Goal: Find specific page/section: Find specific page/section

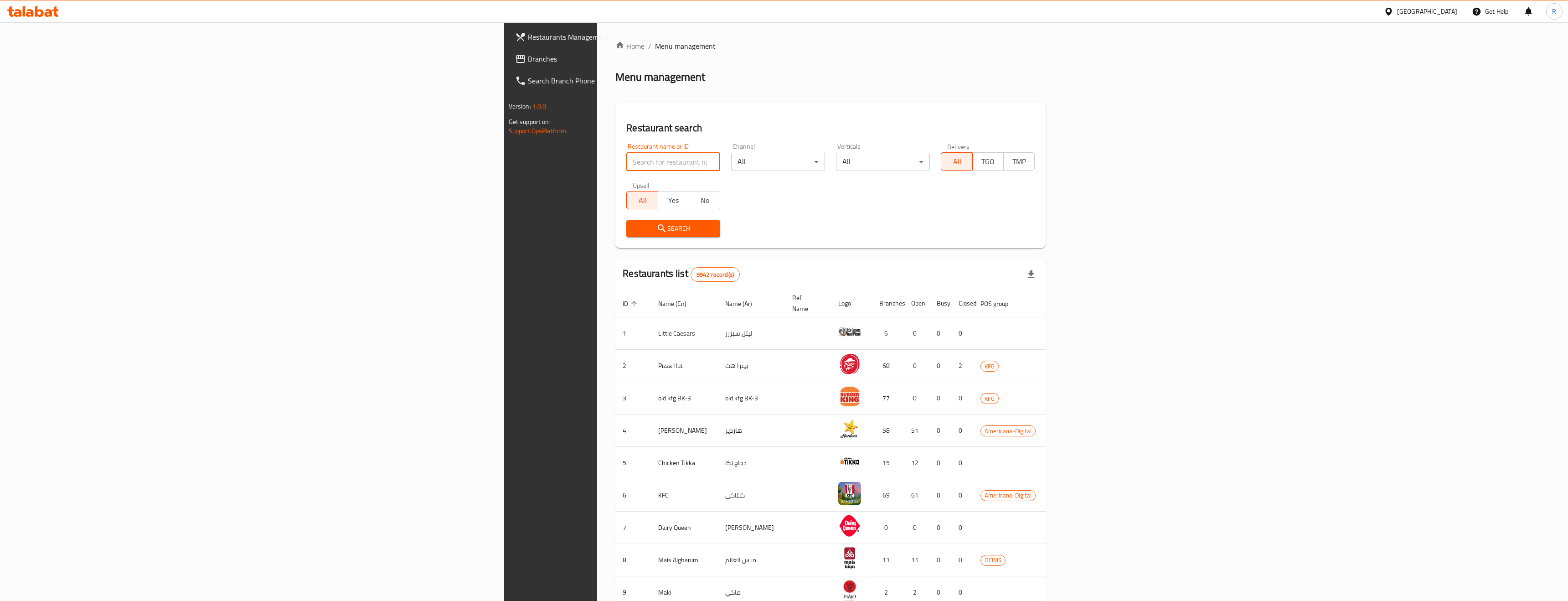
click at [626, 160] on input "search" at bounding box center [673, 161] width 94 height 18
paste input "Lahm Bil Ajeen Sama"
type input "Lahm Bil Ajeen Sama"
click button "Search" at bounding box center [673, 229] width 94 height 17
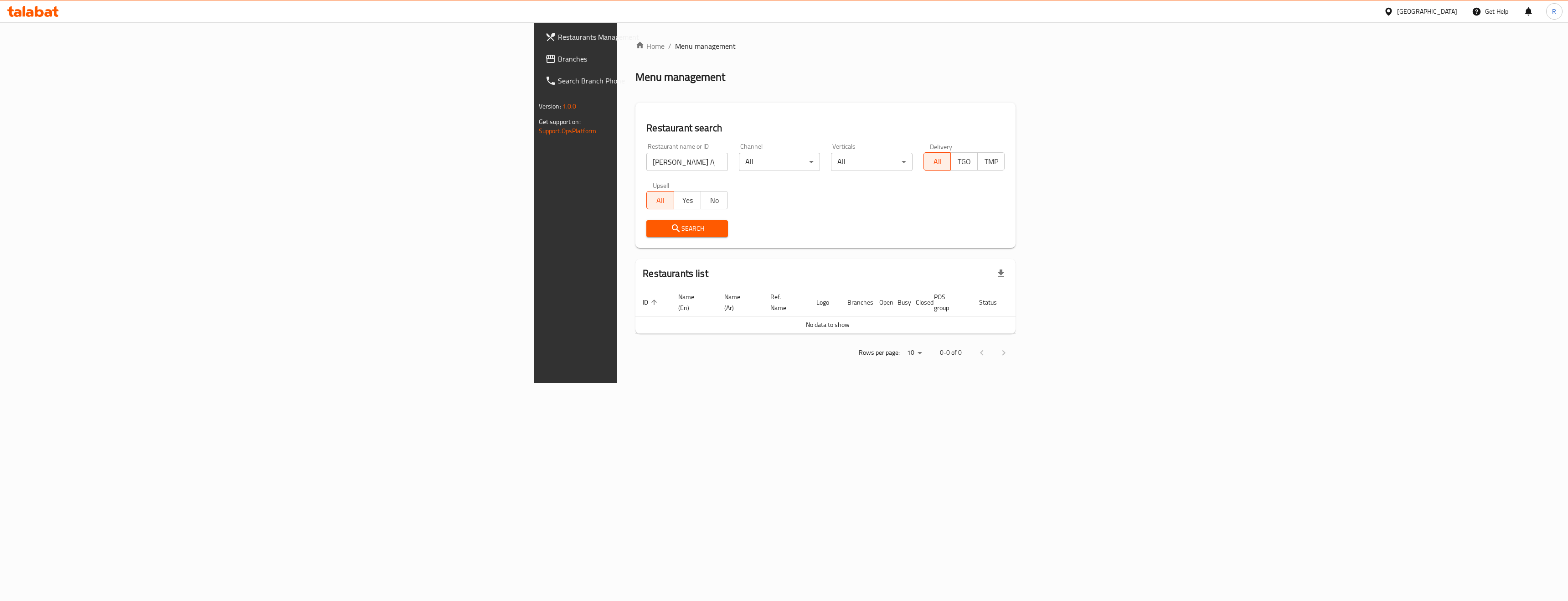
click at [1450, 14] on div "Kuwait" at bounding box center [1427, 11] width 60 height 10
click at [1339, 120] on div "Iraq" at bounding box center [1358, 115] width 75 height 21
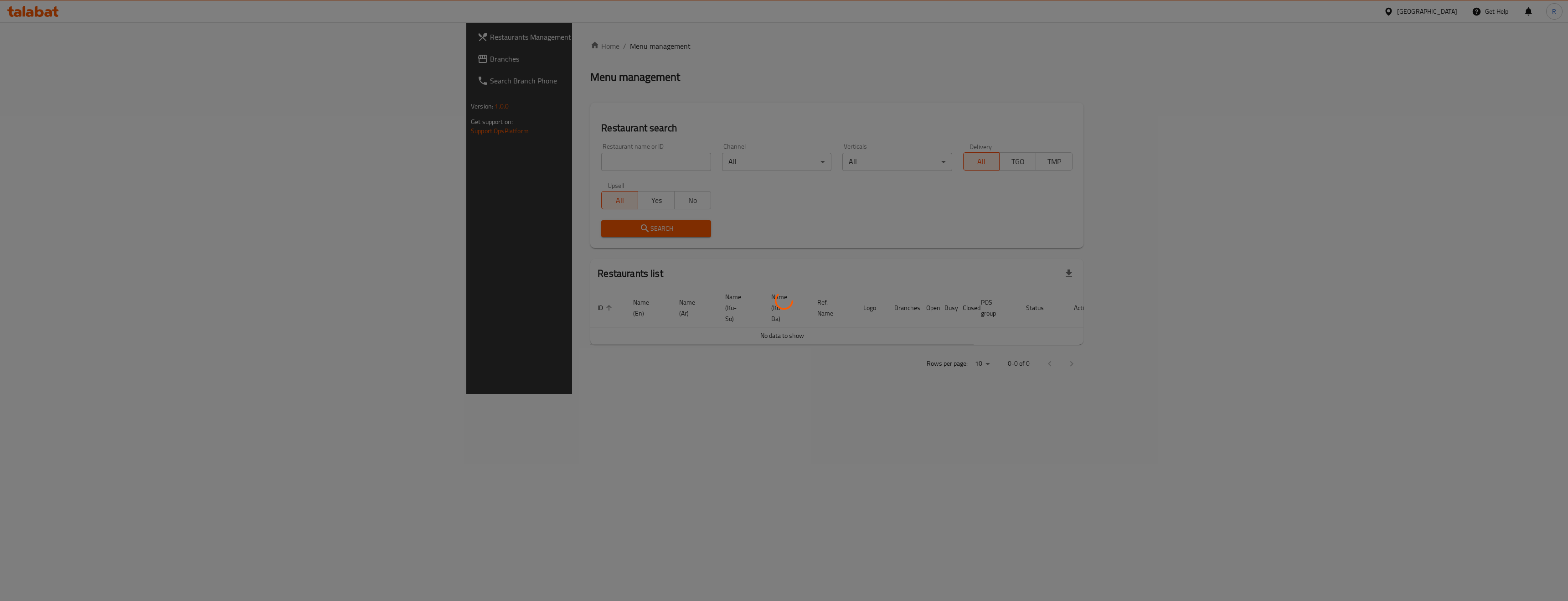
click at [419, 162] on div at bounding box center [784, 300] width 1568 height 601
click at [390, 164] on div at bounding box center [784, 300] width 1568 height 601
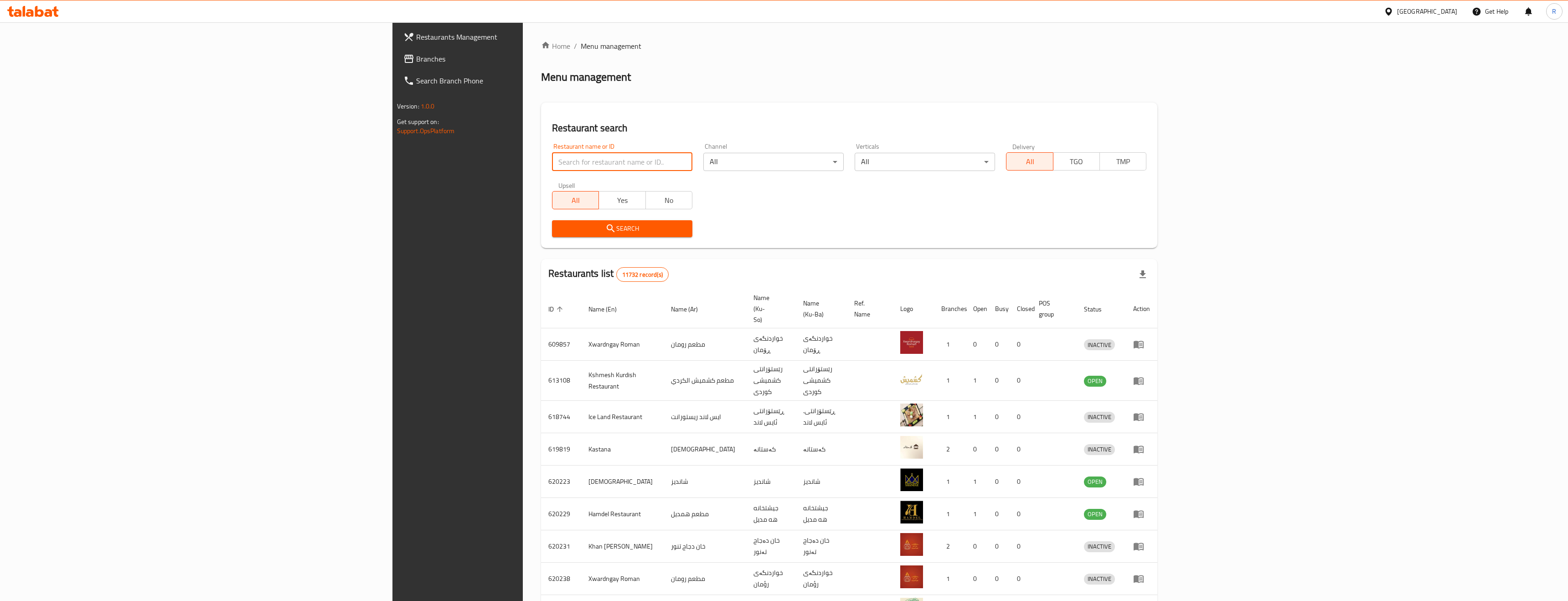
click at [552, 161] on input "search" at bounding box center [622, 161] width 141 height 18
paste input "1313410"
type input "1313410"
click at [1397, 13] on div at bounding box center [1389, 11] width 13 height 10
click at [1350, 97] on div "Egypt" at bounding box center [1358, 93] width 75 height 21
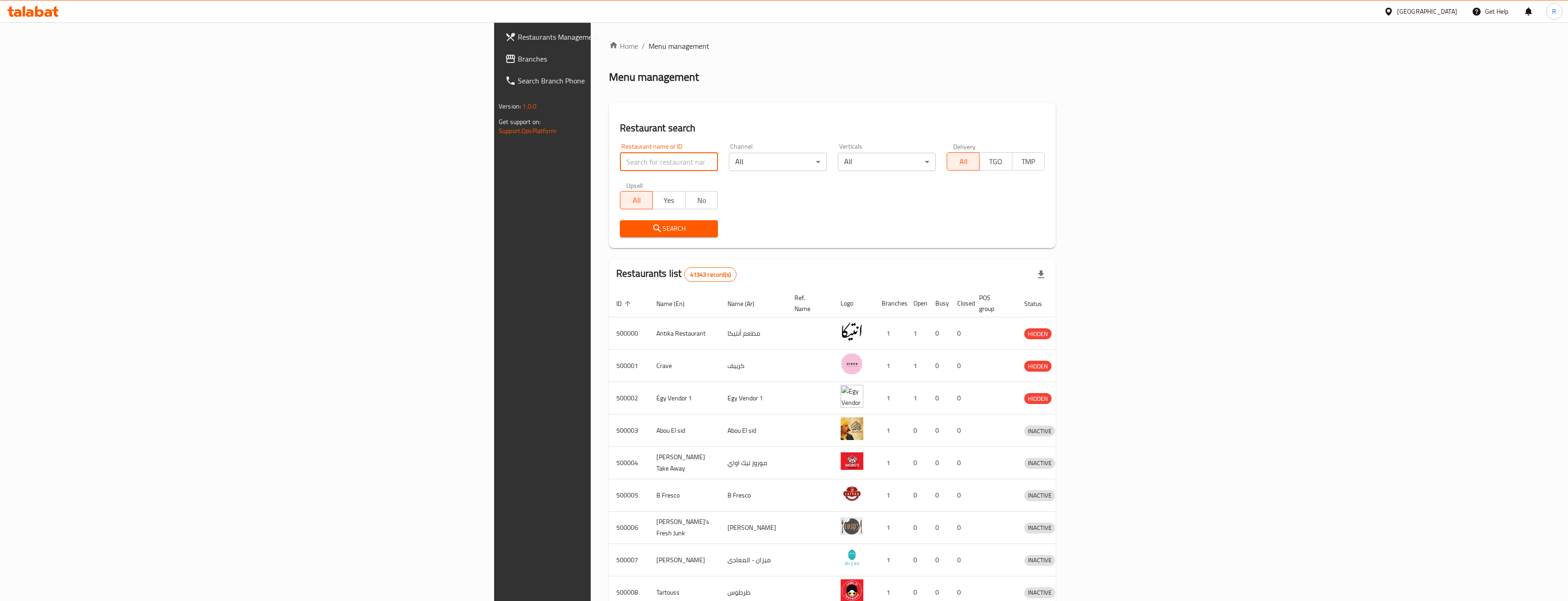
click at [620, 167] on input "search" at bounding box center [668, 161] width 98 height 18
paste input "Pane"
type input "Pane"
click button "Search" at bounding box center [668, 229] width 98 height 17
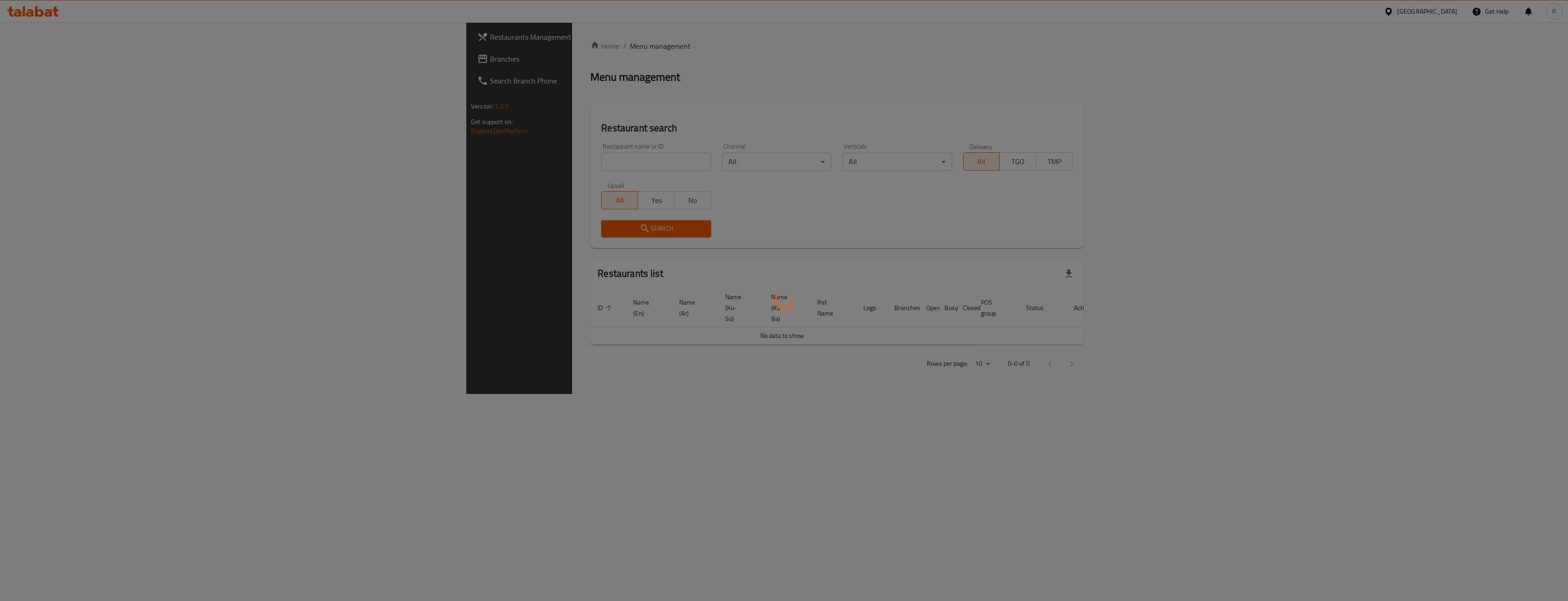
click at [176, 61] on div at bounding box center [784, 300] width 1568 height 601
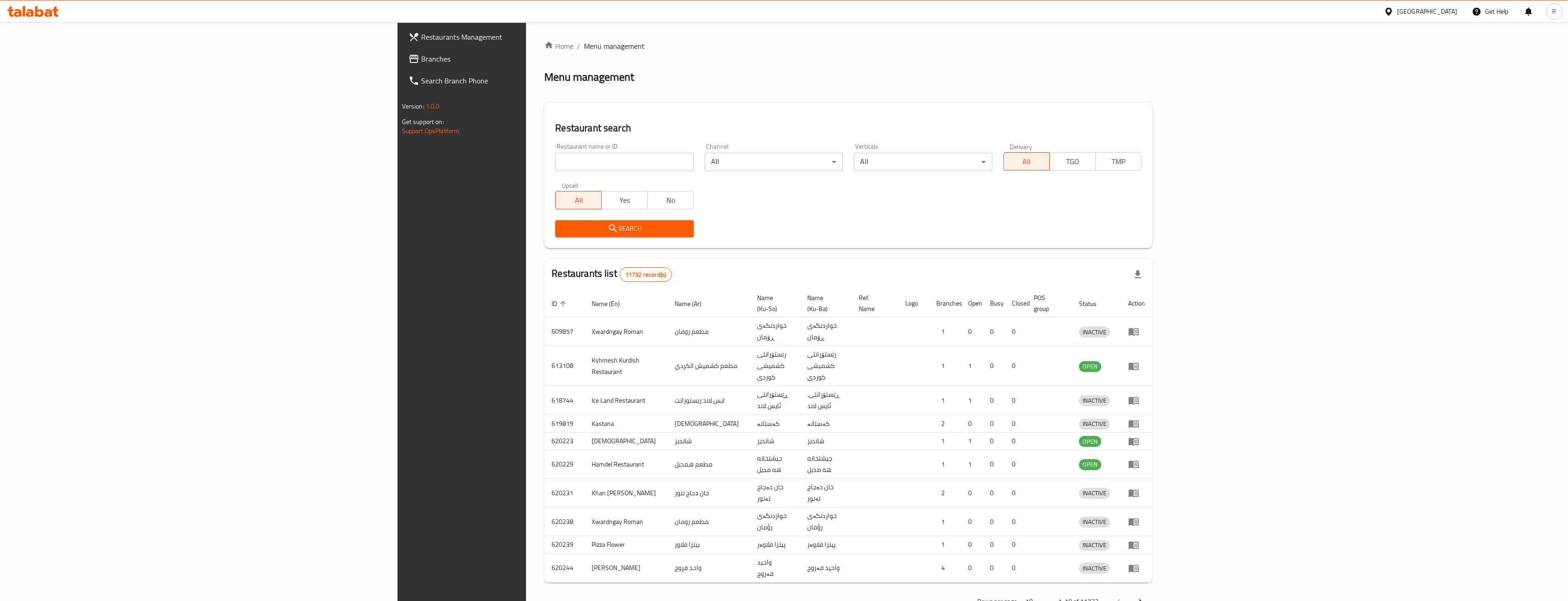
click at [836, 54] on div at bounding box center [784, 300] width 1568 height 601
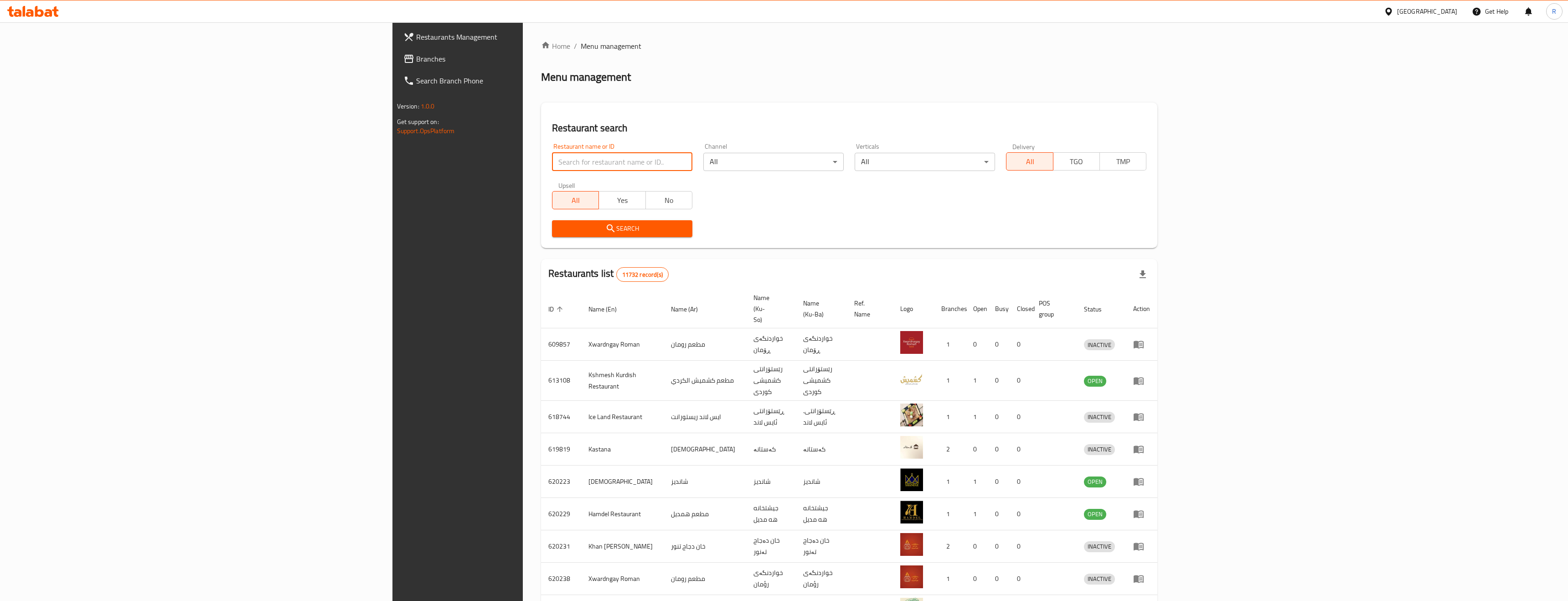
click at [569, 169] on input "search" at bounding box center [622, 161] width 141 height 18
paste input "[PERSON_NAME] Ajeen Sama"
type input "[PERSON_NAME] Ajeen Sama"
click at [541, 244] on div "Restaurant search Restaurant name or ID [PERSON_NAME] Ajeen Sama Restaurant nam…" at bounding box center [849, 175] width 616 height 145
click at [552, 237] on button "Search" at bounding box center [622, 229] width 141 height 17
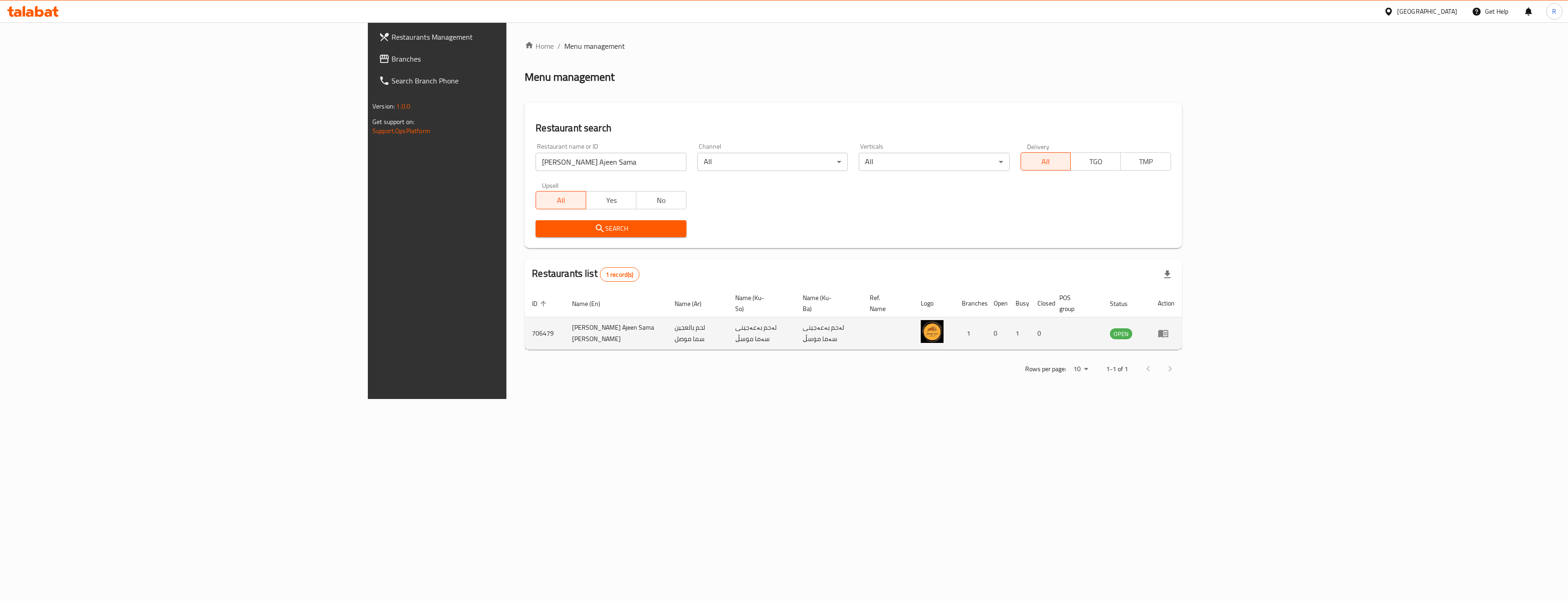
click at [1168, 330] on icon "enhanced table" at bounding box center [1163, 333] width 10 height 8
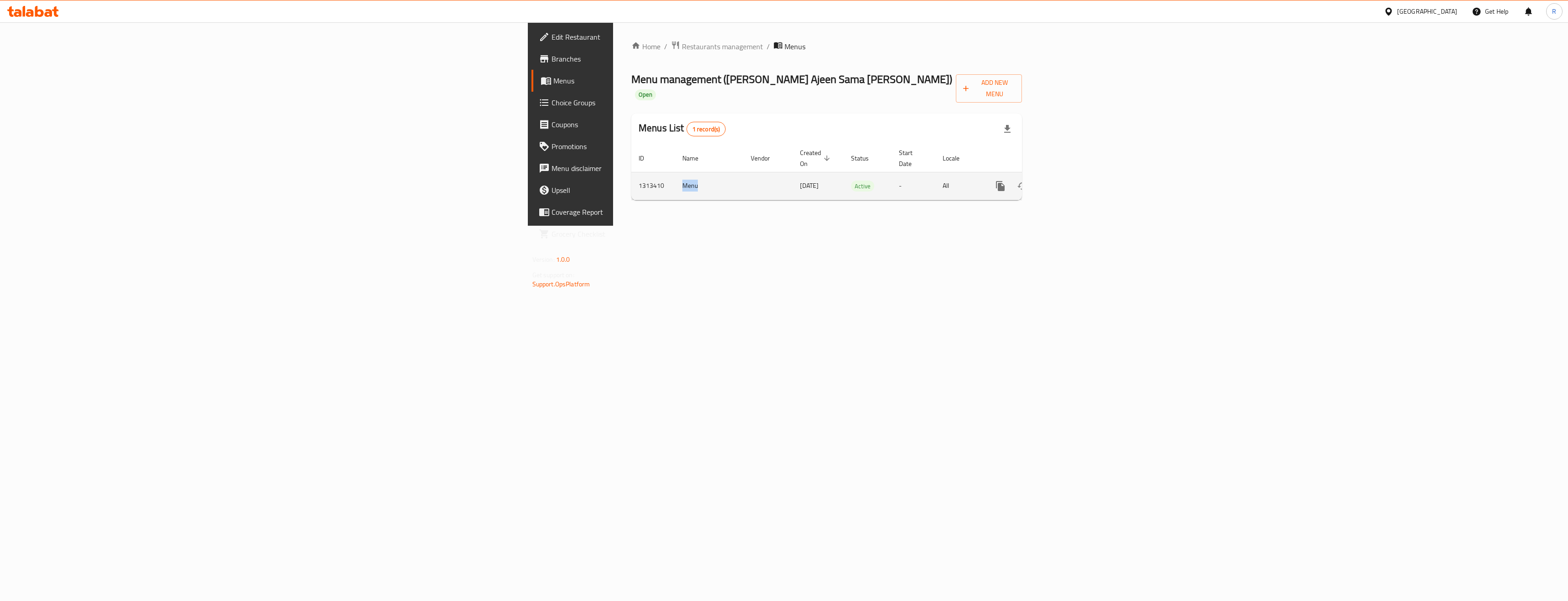
drag, startPoint x: 330, startPoint y: 163, endPoint x: 353, endPoint y: 163, distance: 23.0
click at [675, 172] on td "Menu" at bounding box center [709, 186] width 68 height 28
click at [613, 225] on div "Home / Restaurants management / Menus Menu management ( [PERSON_NAME] Ajeen Sam…" at bounding box center [826, 123] width 427 height 203
click at [1070, 182] on icon "enhanced table" at bounding box center [1066, 187] width 9 height 9
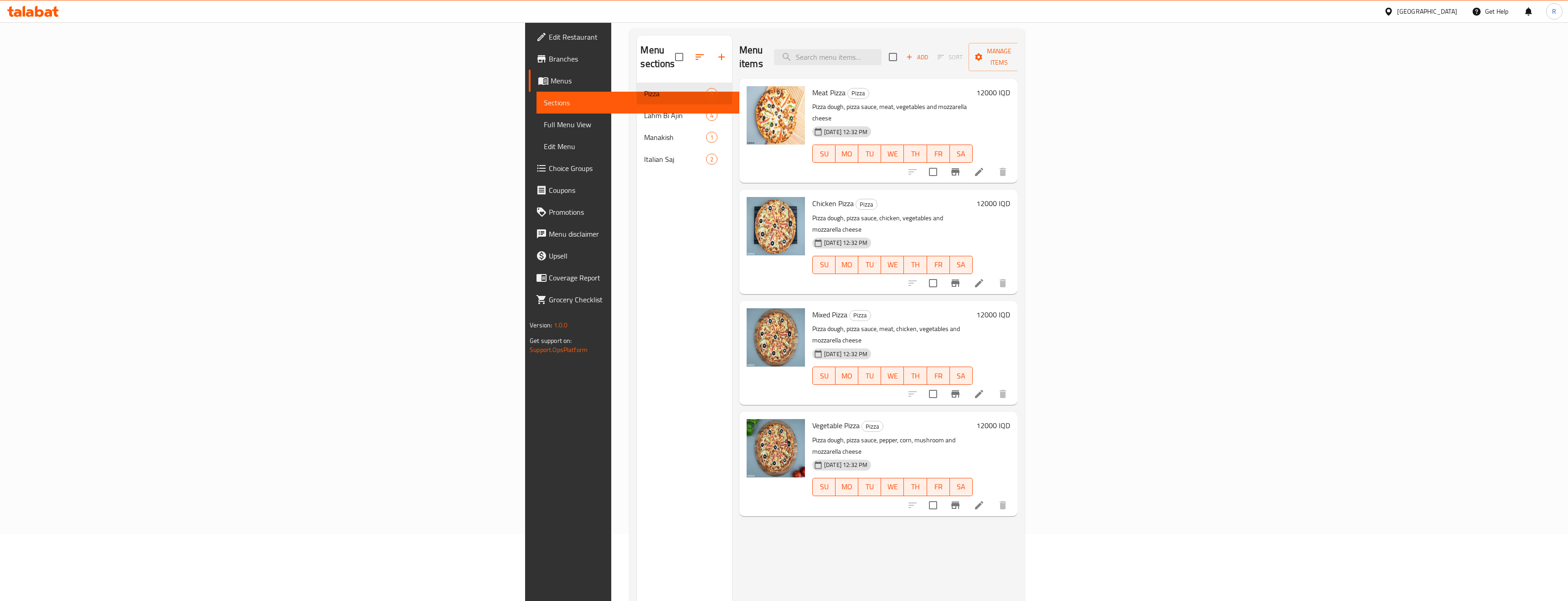
scroll to position [67, 0]
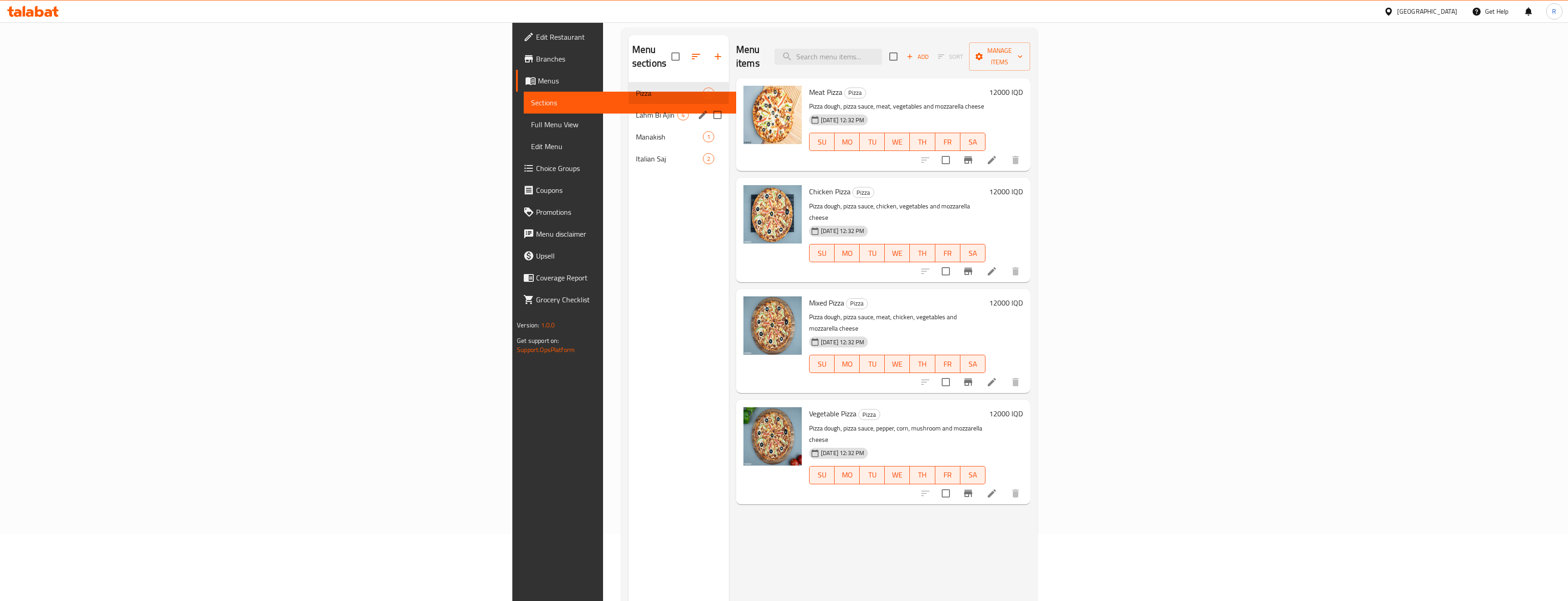
click at [635, 110] on span "Lahm Bi Ajin" at bounding box center [656, 115] width 41 height 11
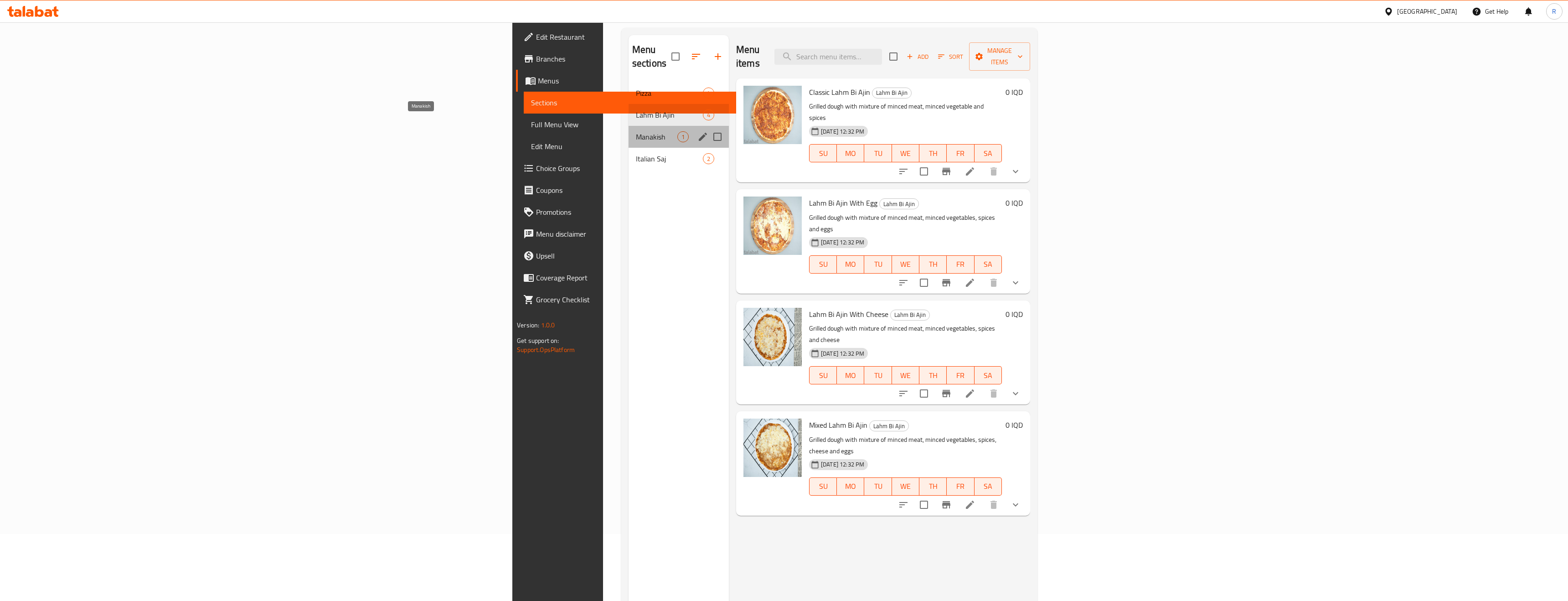
click at [635, 131] on span "Manakish" at bounding box center [656, 136] width 41 height 11
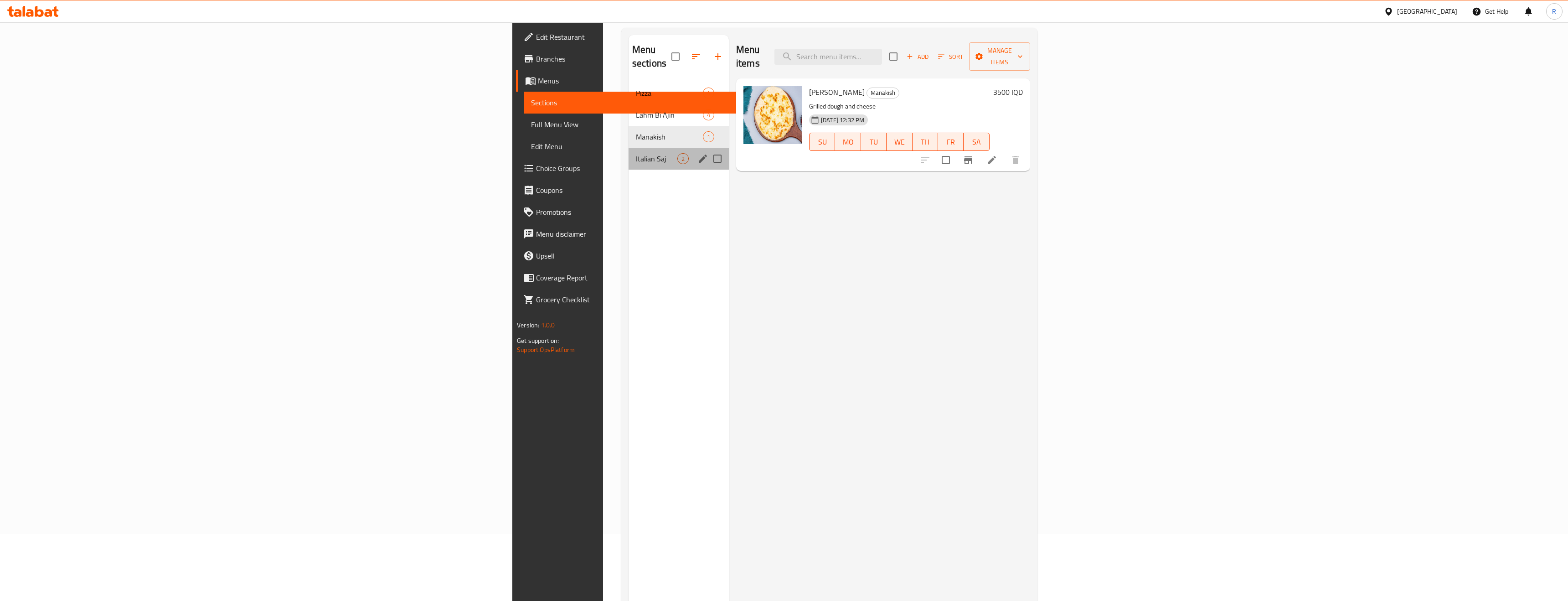
click at [629, 154] on div "Italian Saj 2" at bounding box center [679, 158] width 100 height 22
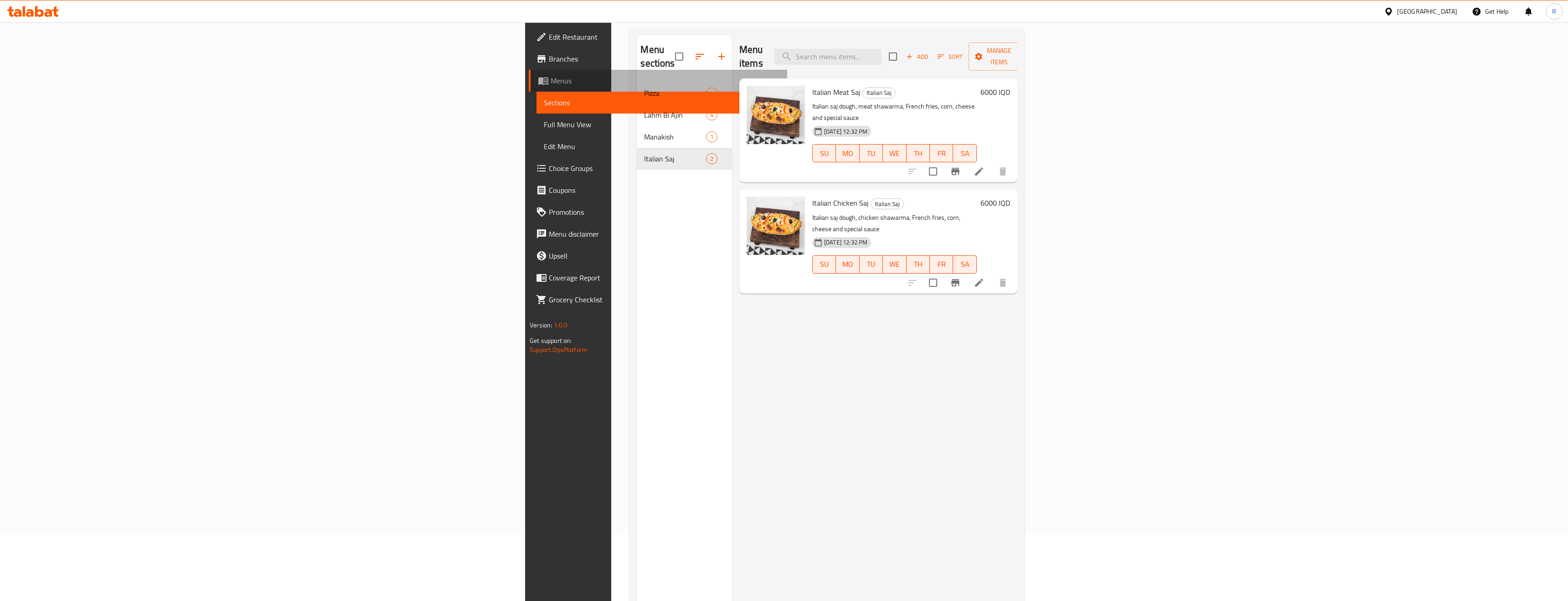
click at [551, 85] on span "Menus" at bounding box center [665, 80] width 229 height 11
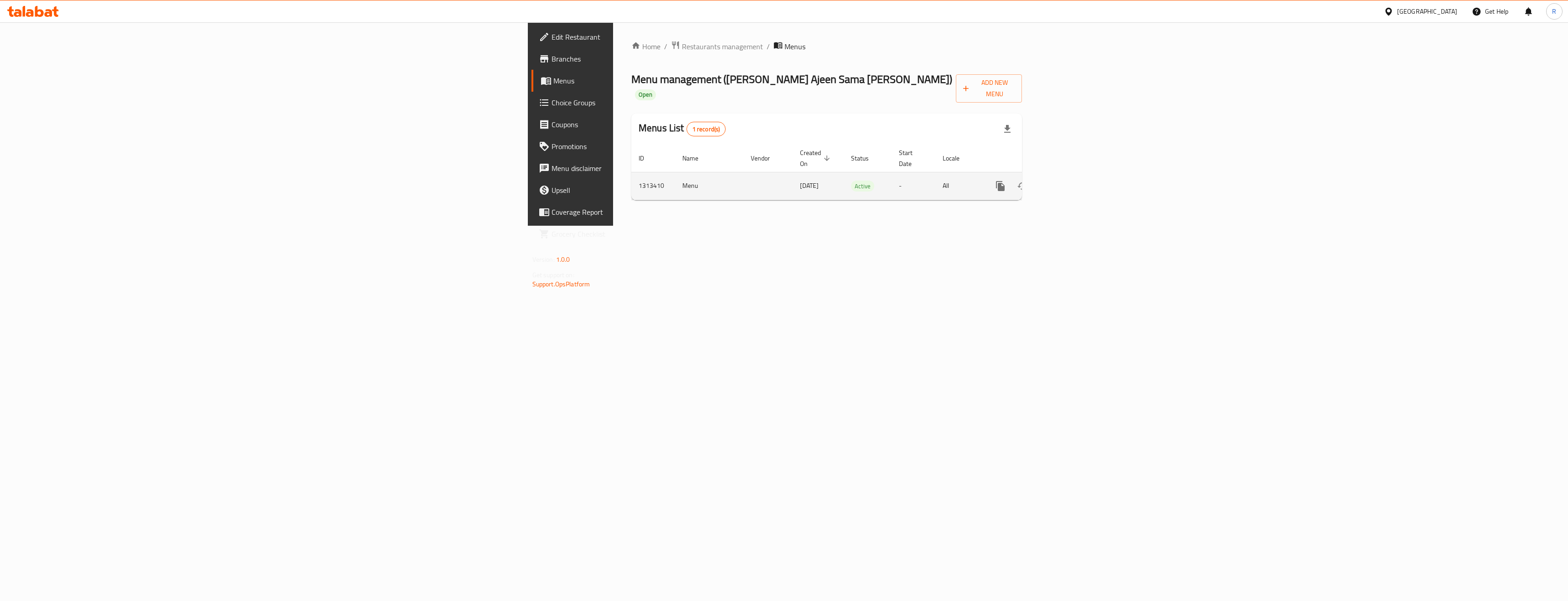
click at [631, 172] on td "1313410" at bounding box center [653, 186] width 44 height 28
copy td "1313410"
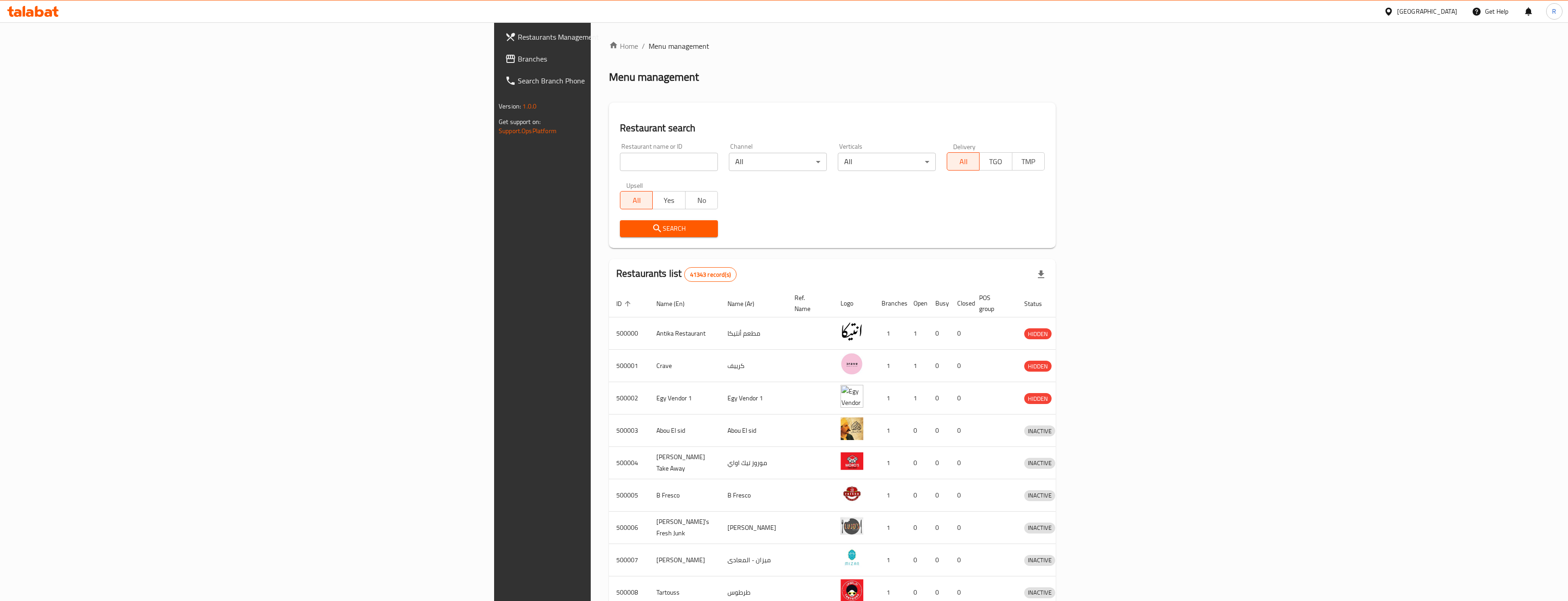
click at [620, 161] on input "search" at bounding box center [668, 161] width 98 height 18
paste input "Pane"
type input "Pane"
click button "Search" at bounding box center [668, 229] width 98 height 17
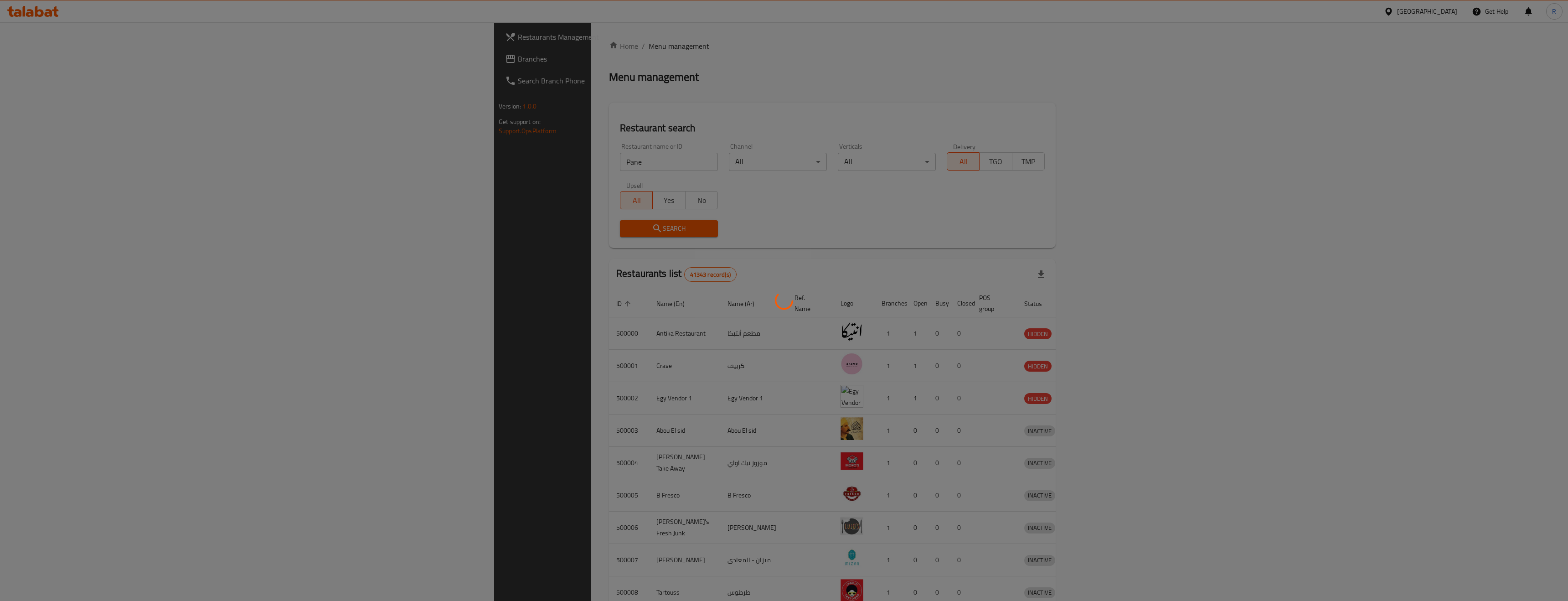
click at [435, 231] on div at bounding box center [784, 300] width 1568 height 601
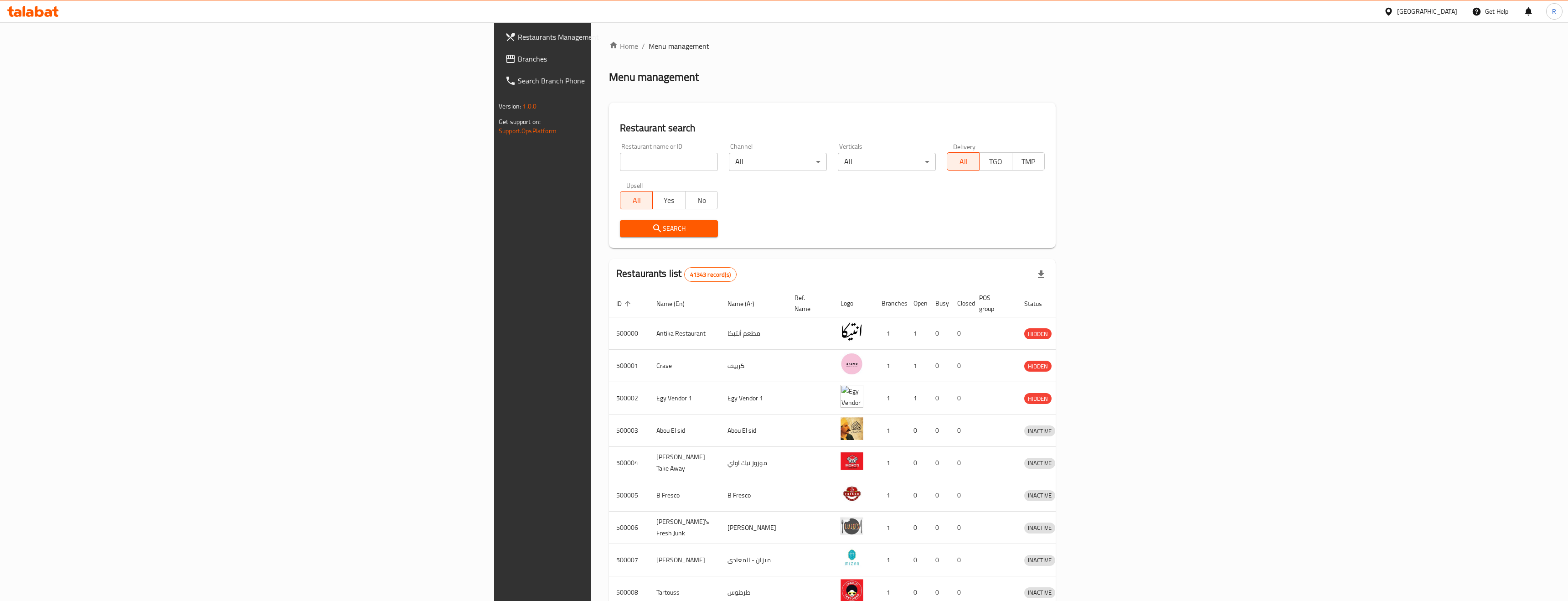
click at [614, 138] on div "Restaurant name or ID Restaurant name or ID" at bounding box center [668, 156] width 109 height 39
click at [620, 161] on input "search" at bounding box center [668, 161] width 98 height 18
paste input "Pane"
type input "Pane"
click at [652, 229] on icon "submit" at bounding box center [657, 228] width 11 height 11
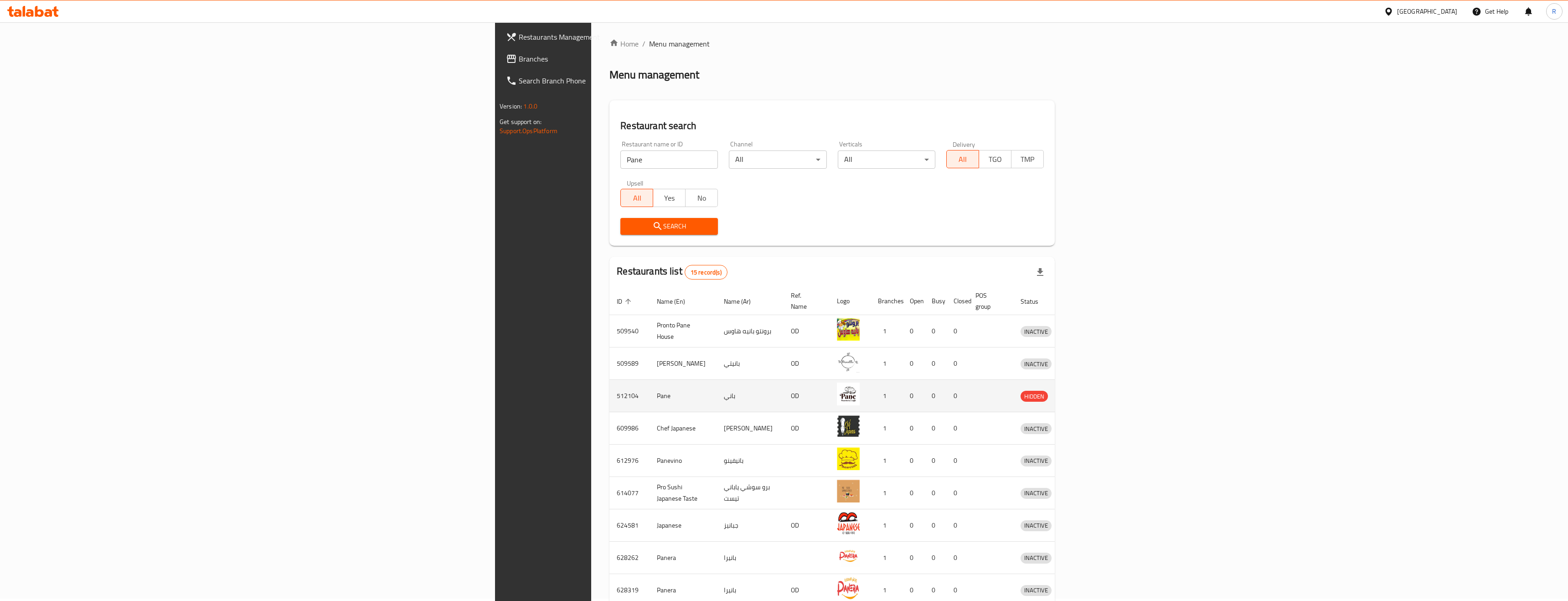
scroll to position [79, 0]
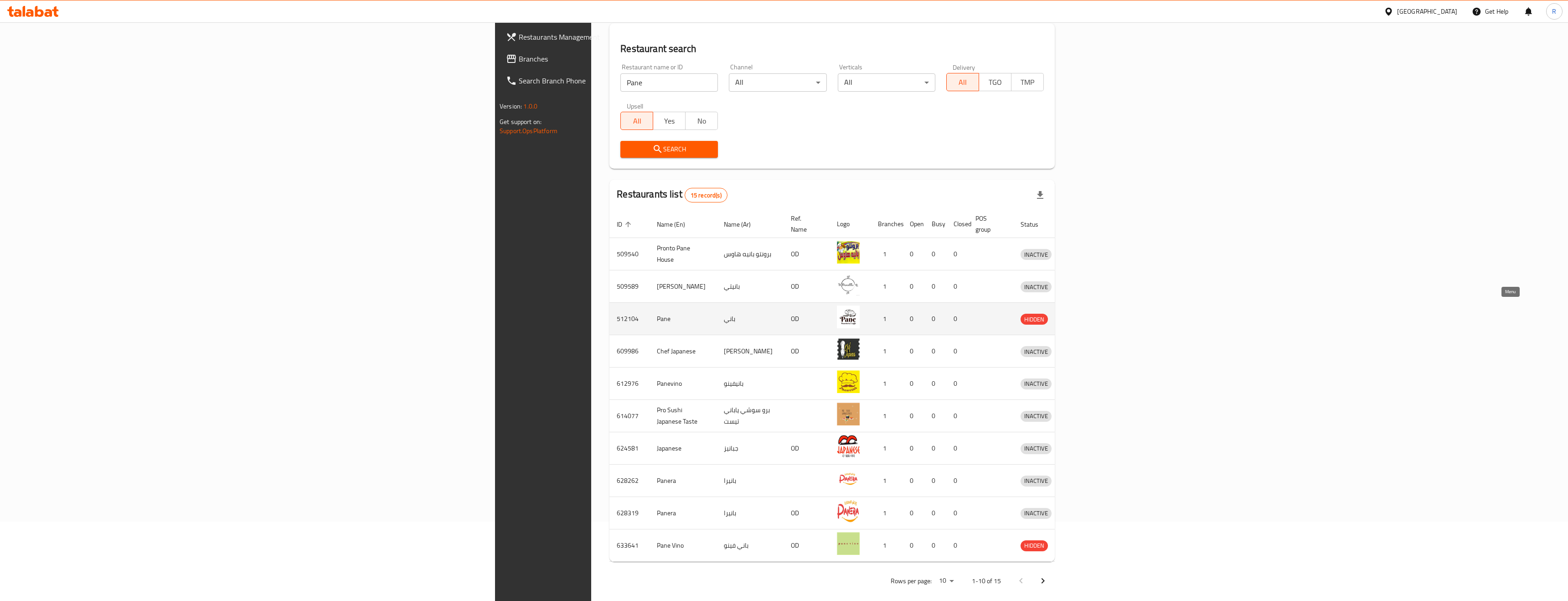
click at [1080, 315] on icon "enhanced table" at bounding box center [1075, 319] width 10 height 8
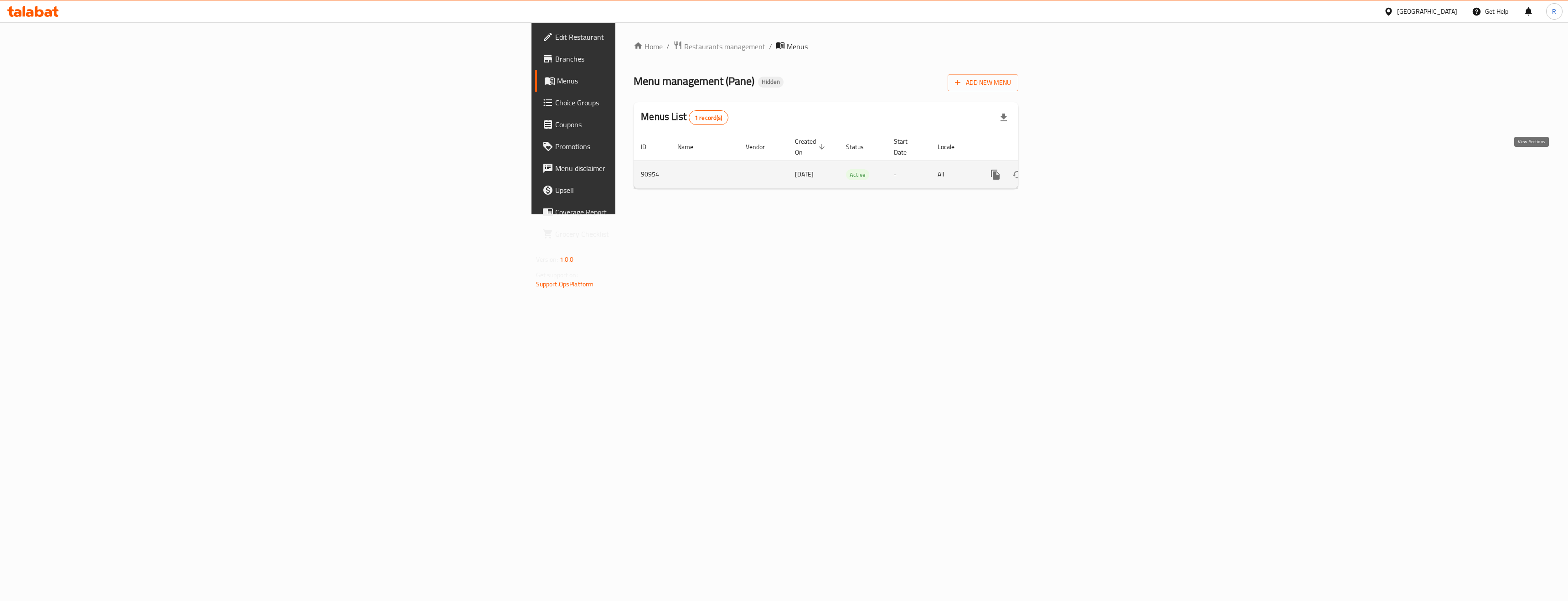
click at [1066, 169] on icon "enhanced table" at bounding box center [1060, 174] width 11 height 11
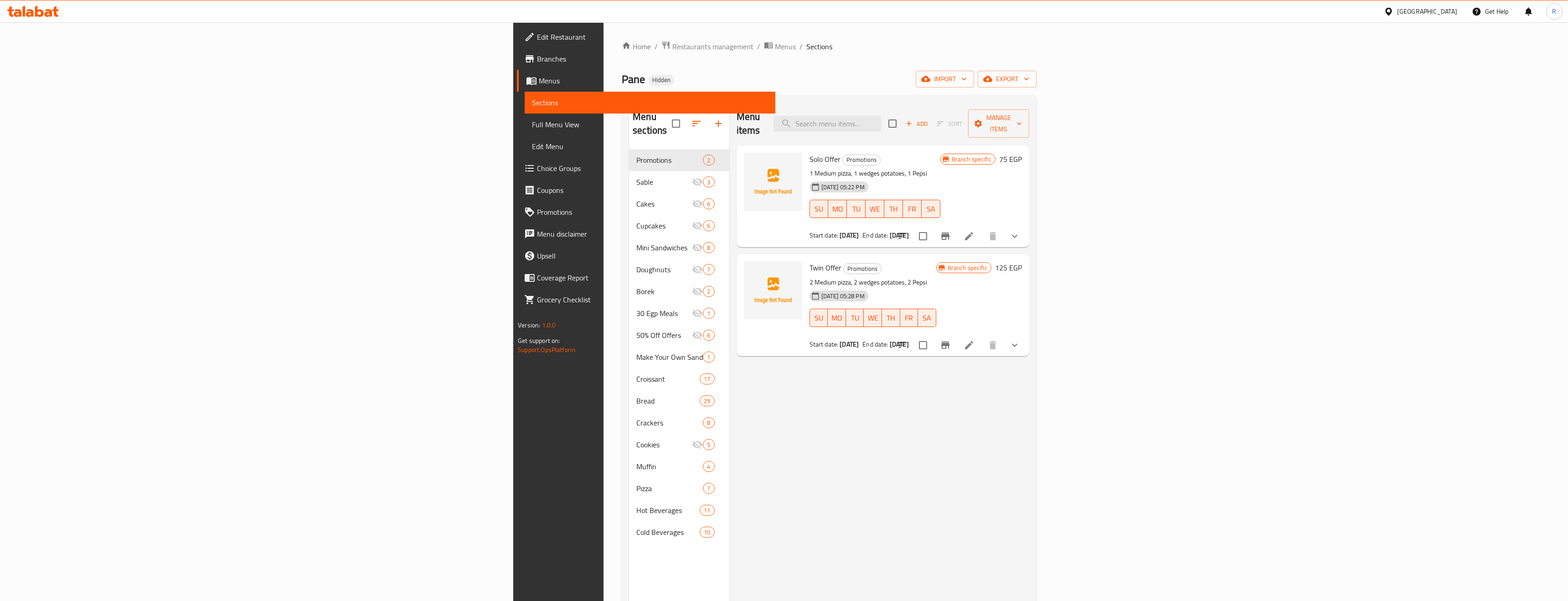
click at [1442, 17] on div "Egypt" at bounding box center [1420, 11] width 88 height 22
click at [1442, 5] on div "Egypt" at bounding box center [1420, 11] width 88 height 22
click at [1442, 13] on div "Egypt" at bounding box center [1427, 11] width 60 height 10
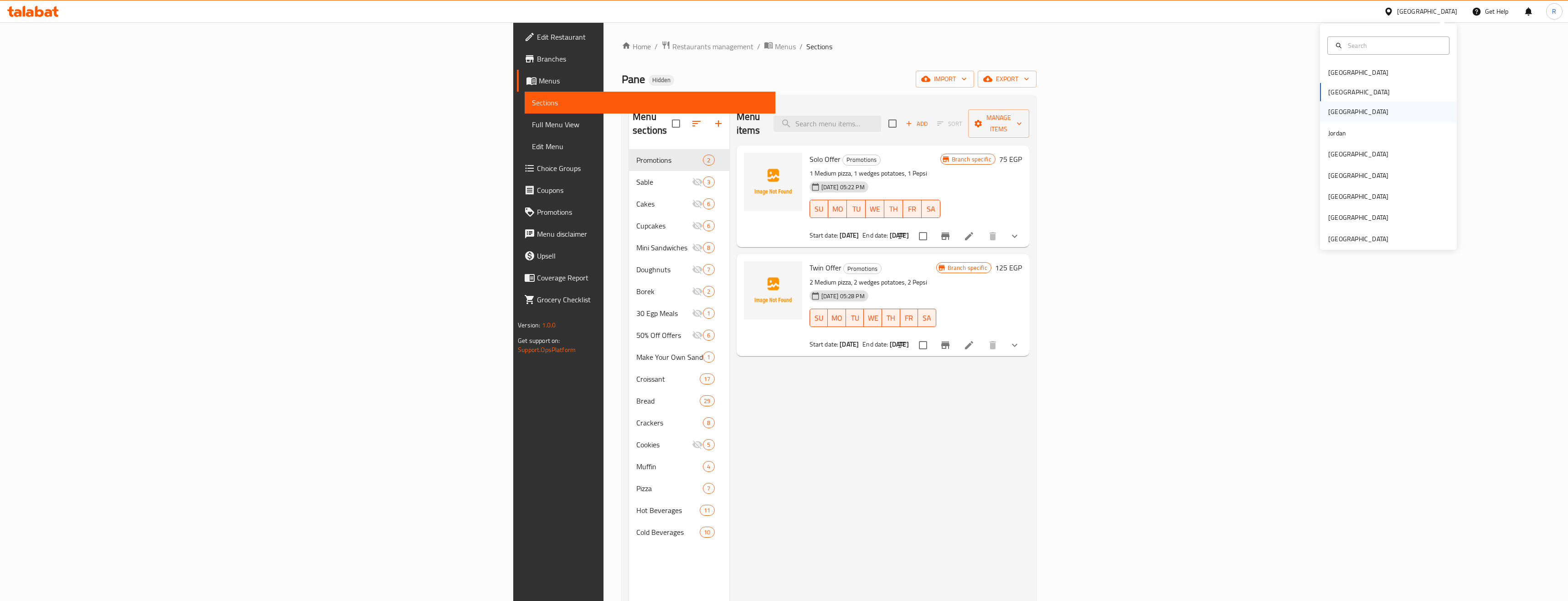
click at [1346, 111] on div "[GEOGRAPHIC_DATA]" at bounding box center [1388, 111] width 136 height 21
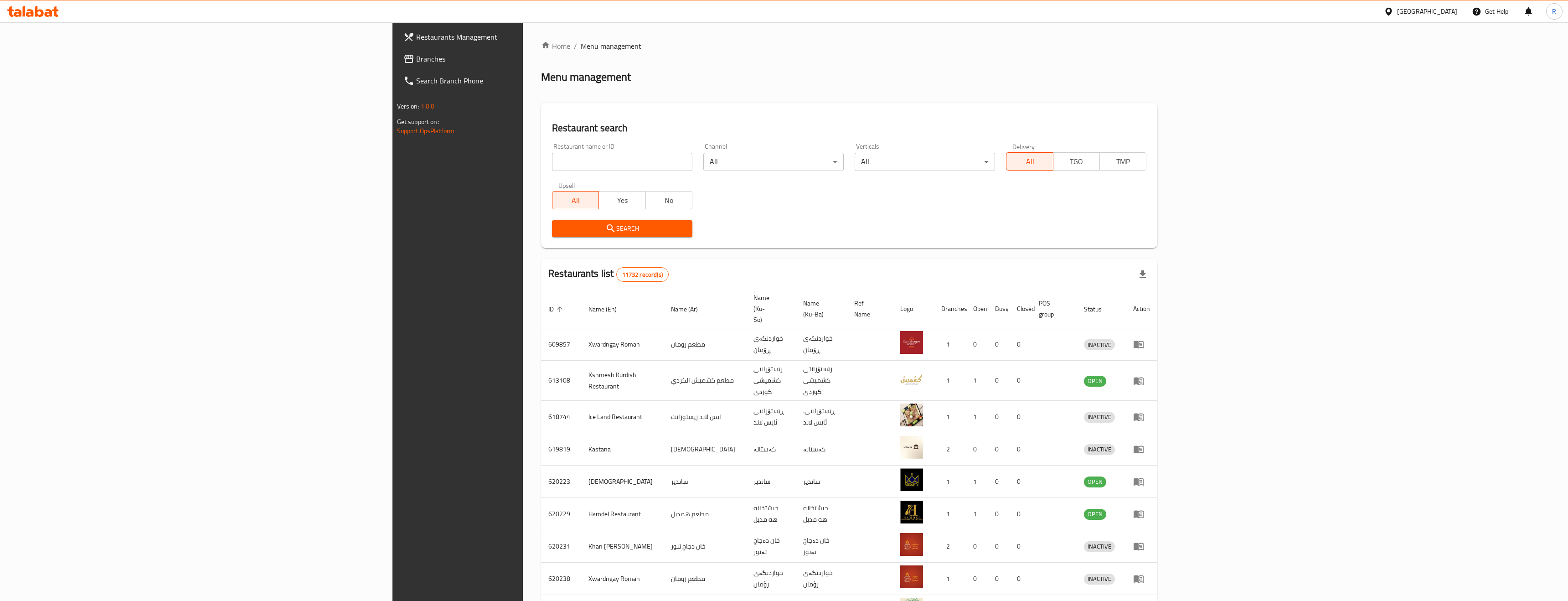
click at [547, 141] on div "Restaurant name or ID Restaurant name or ID" at bounding box center [622, 156] width 151 height 39
click at [552, 159] on input "search" at bounding box center [622, 161] width 141 height 18
paste input "[PERSON_NAME] Ajeen Sama"
type input "[PERSON_NAME] Ajeen Sama"
click at [560, 226] on span "Search" at bounding box center [623, 228] width 126 height 11
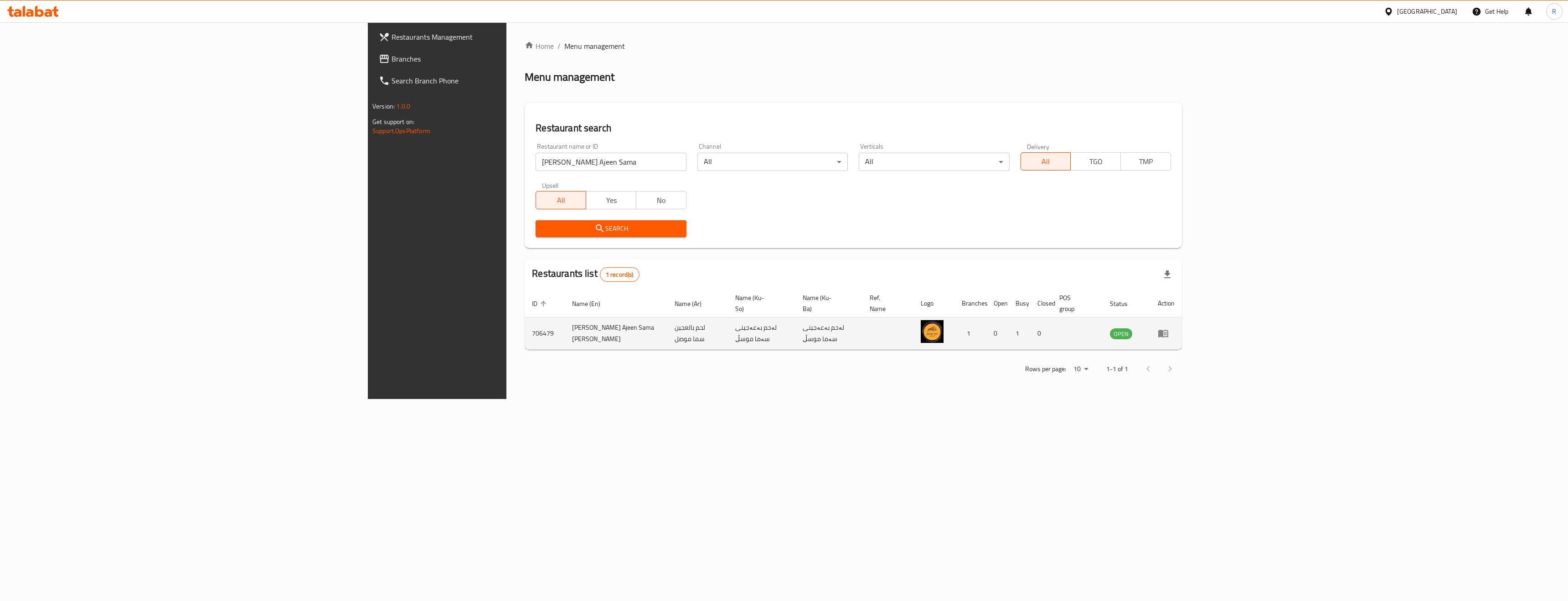
click at [1167, 332] on icon "enhanced table" at bounding box center [1165, 333] width 3 height 3
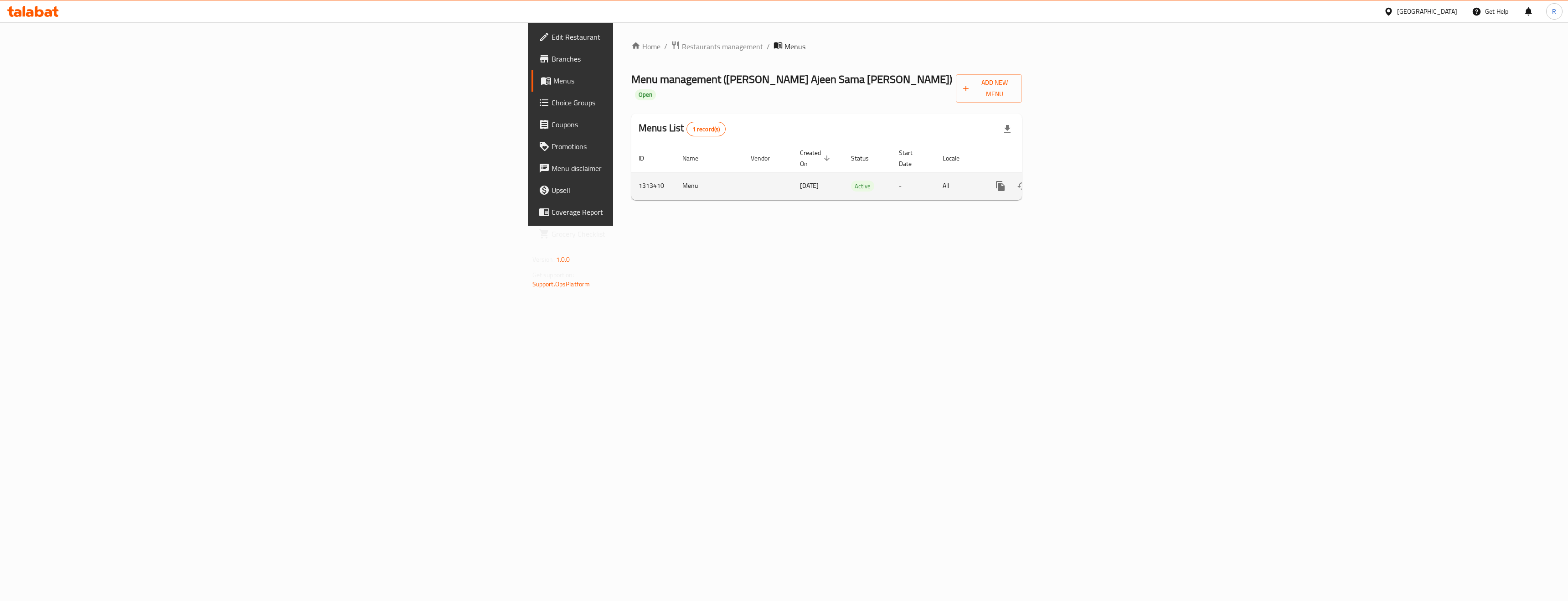
drag, startPoint x: 489, startPoint y: 161, endPoint x: 405, endPoint y: 161, distance: 84.0
click at [631, 172] on tr "1313410 Menu [DATE] Active - All" at bounding box center [857, 186] width 453 height 28
click at [1077, 175] on link "enhanced table" at bounding box center [1065, 186] width 22 height 22
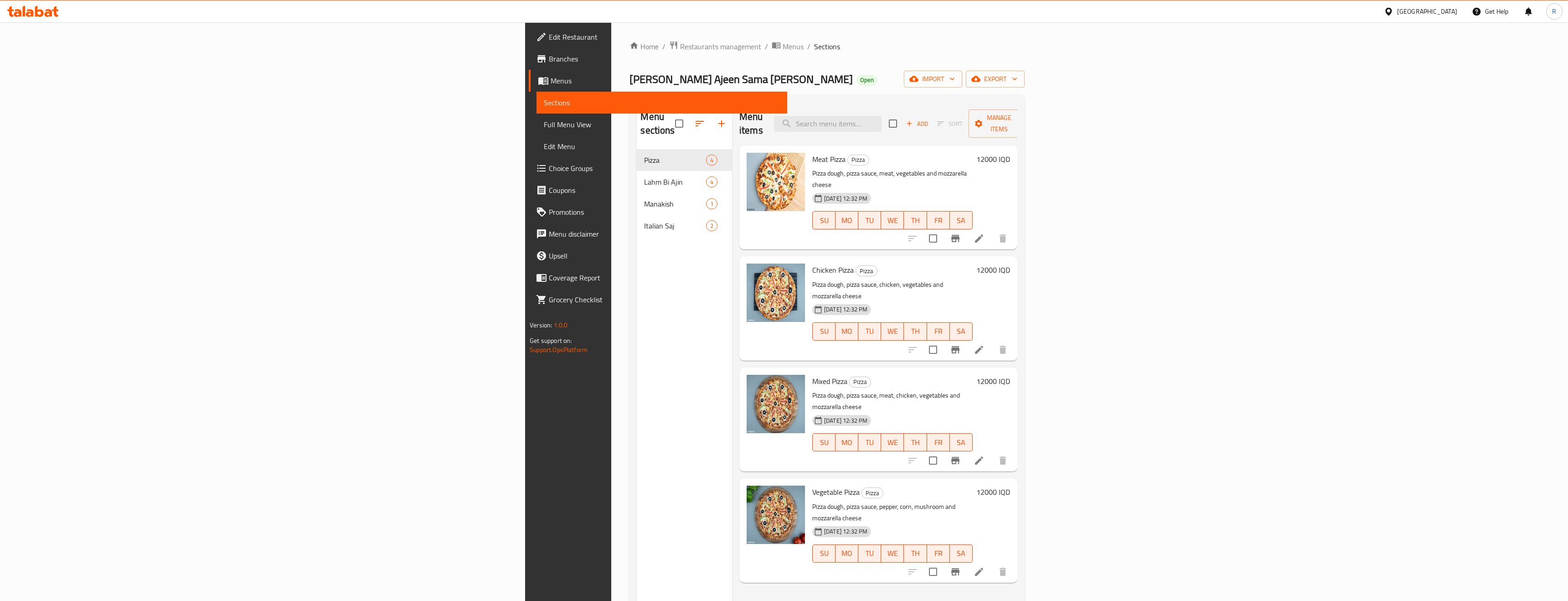
click at [629, 83] on span "[PERSON_NAME] Ajeen Sama [PERSON_NAME]" at bounding box center [741, 79] width 224 height 21
drag, startPoint x: 693, startPoint y: 172, endPoint x: 727, endPoint y: 173, distance: 34.0
click at [820, 194] on span "[DATE] 12:32 PM" at bounding box center [845, 199] width 51 height 9
click at [772, 47] on icon "breadcrumb" at bounding box center [776, 45] width 9 height 6
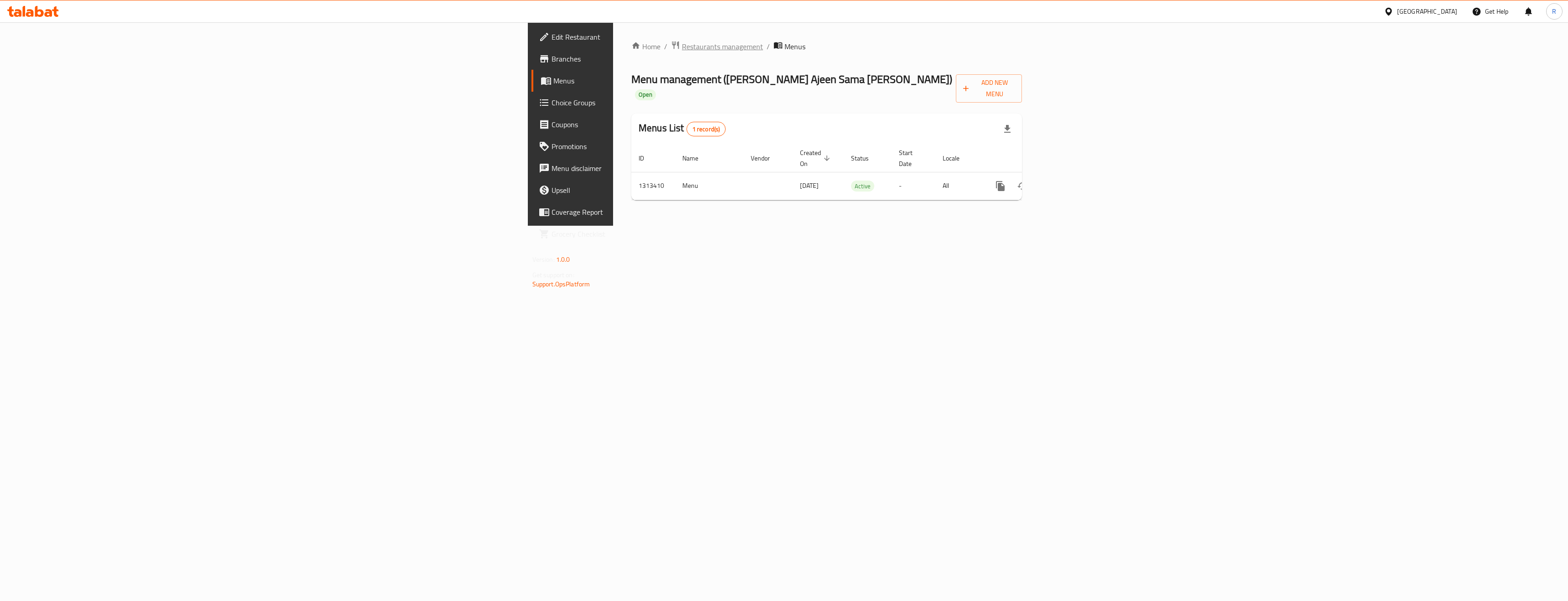
click at [682, 42] on span "Restaurants management" at bounding box center [723, 47] width 81 height 11
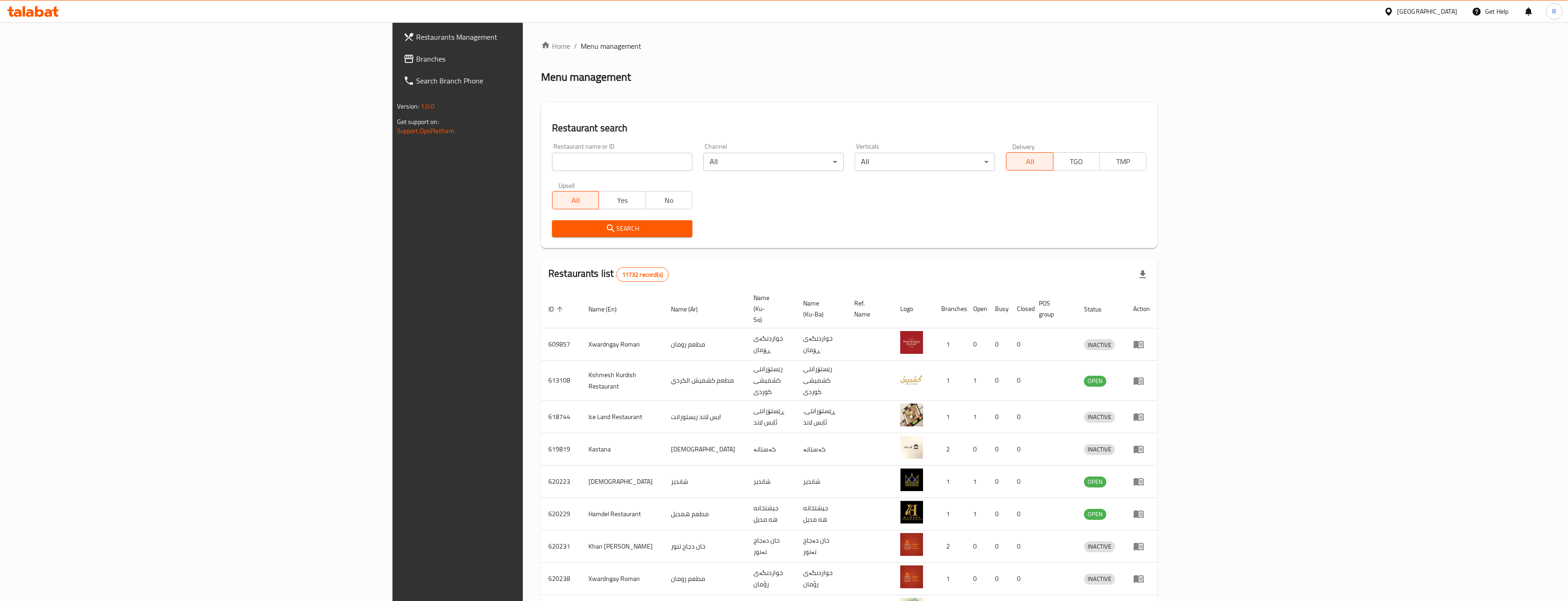
click at [552, 161] on input "search" at bounding box center [622, 161] width 141 height 18
paste input "Amorino Gelato"
type input "Amorino Gelato"
click button "Search" at bounding box center [622, 229] width 141 height 17
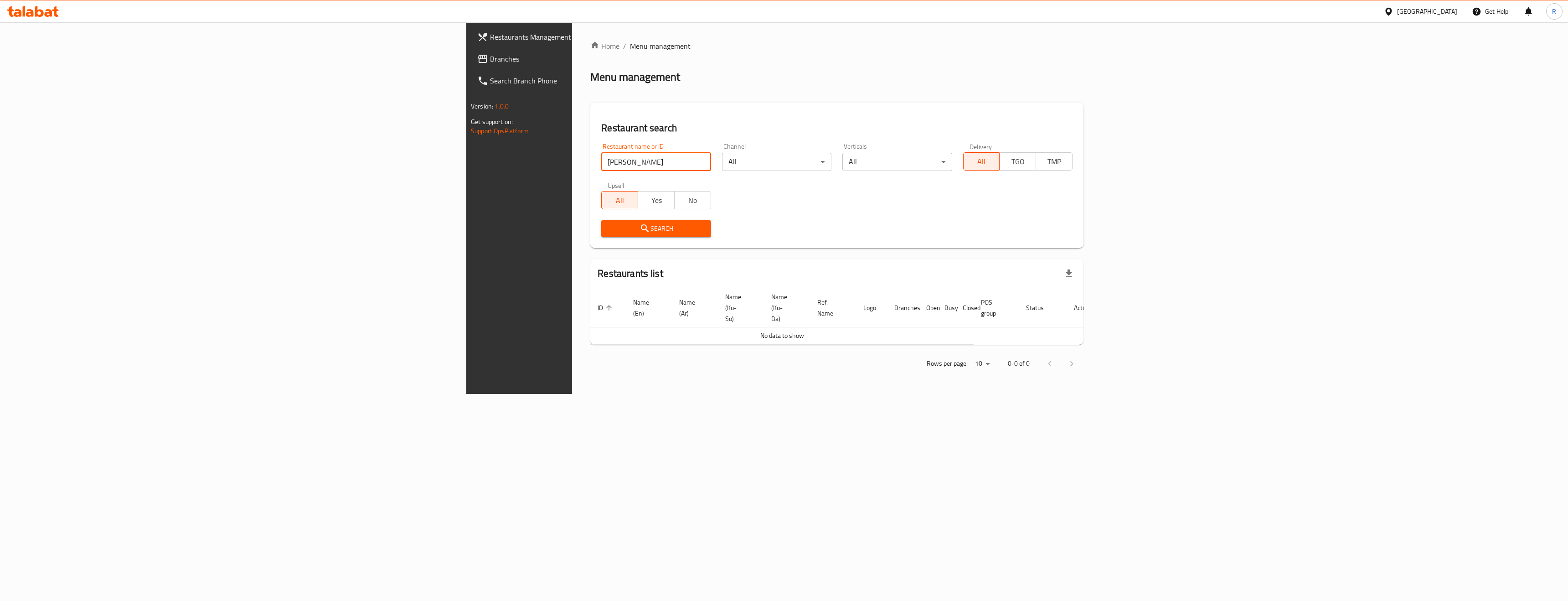
click at [1446, 12] on div "[GEOGRAPHIC_DATA]" at bounding box center [1427, 11] width 60 height 10
click at [1347, 71] on div "Bahrain" at bounding box center [1358, 73] width 60 height 10
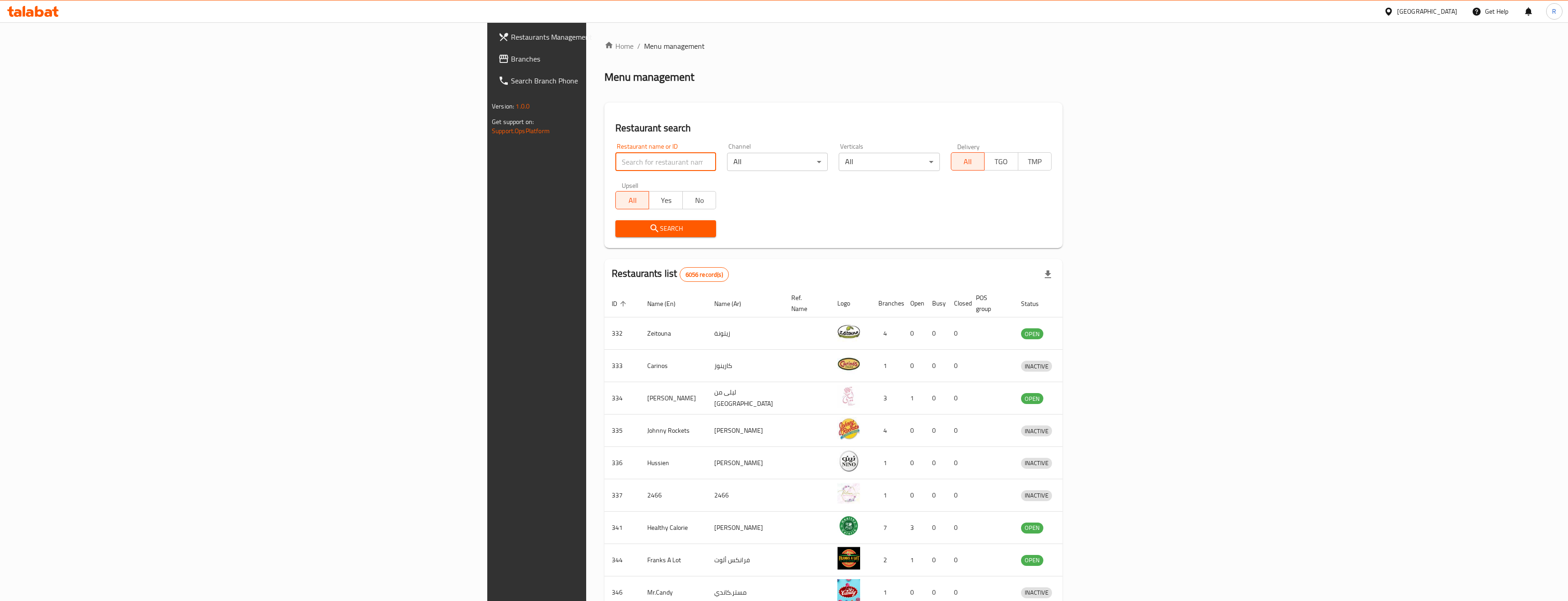
click at [616, 161] on input "search" at bounding box center [666, 161] width 101 height 18
paste input "Amorino Gelato"
type input "Amorino Gelato"
click at [610, 240] on div "Search" at bounding box center [665, 229] width 111 height 28
click at [623, 233] on span "Search" at bounding box center [666, 228] width 86 height 11
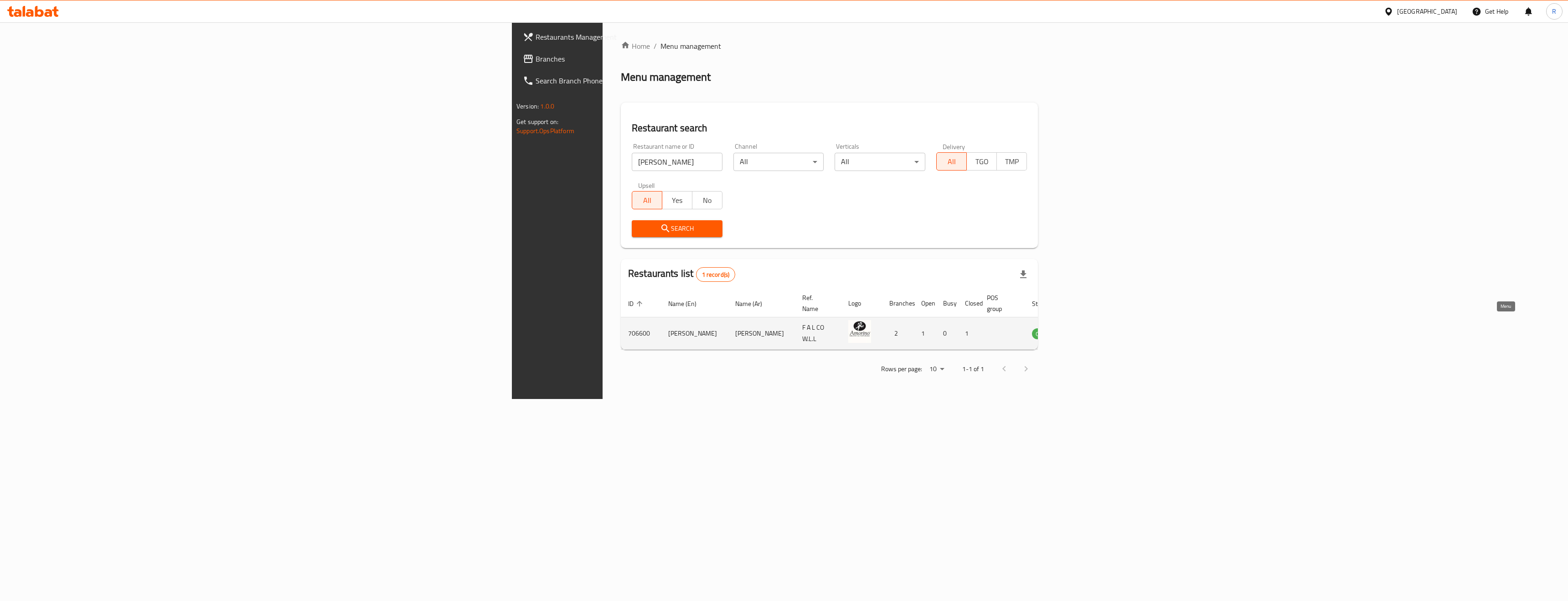
click at [1090, 330] on icon "enhanced table" at bounding box center [1085, 333] width 10 height 8
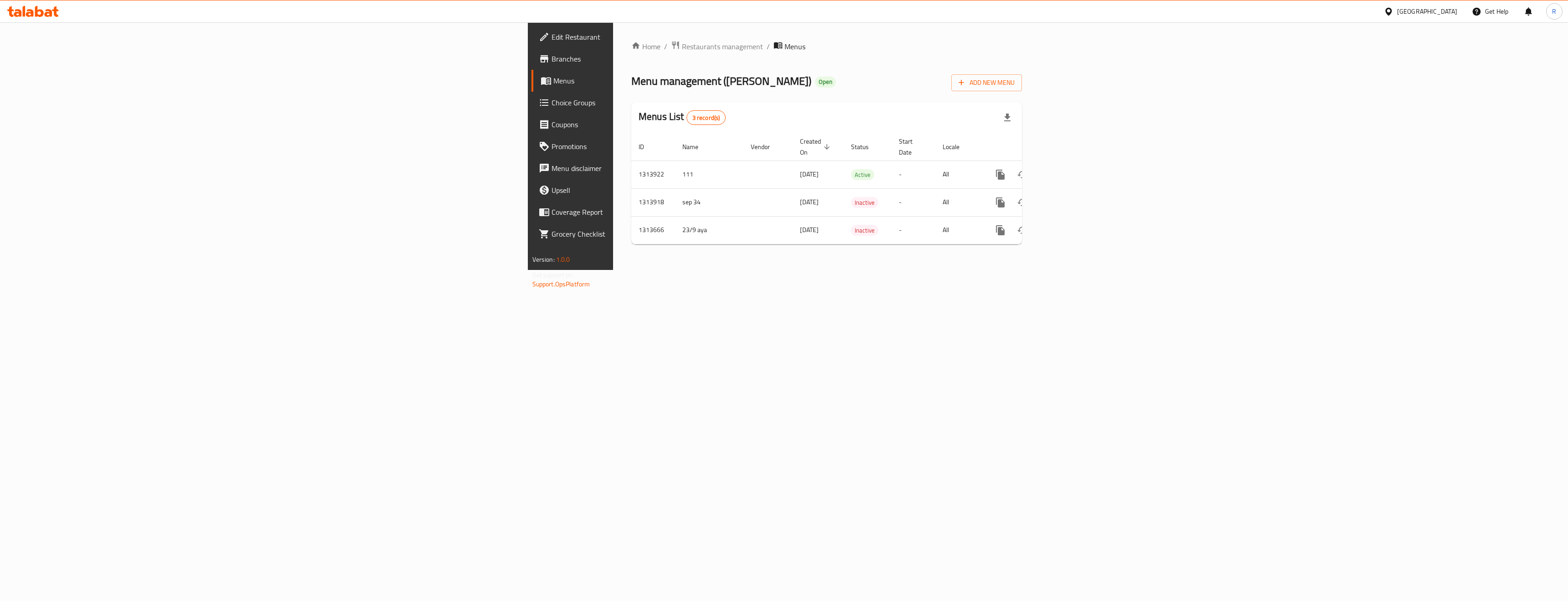
click at [1436, 12] on div "Bahrain" at bounding box center [1427, 11] width 60 height 10
click at [1332, 111] on div "[GEOGRAPHIC_DATA]" at bounding box center [1358, 112] width 60 height 10
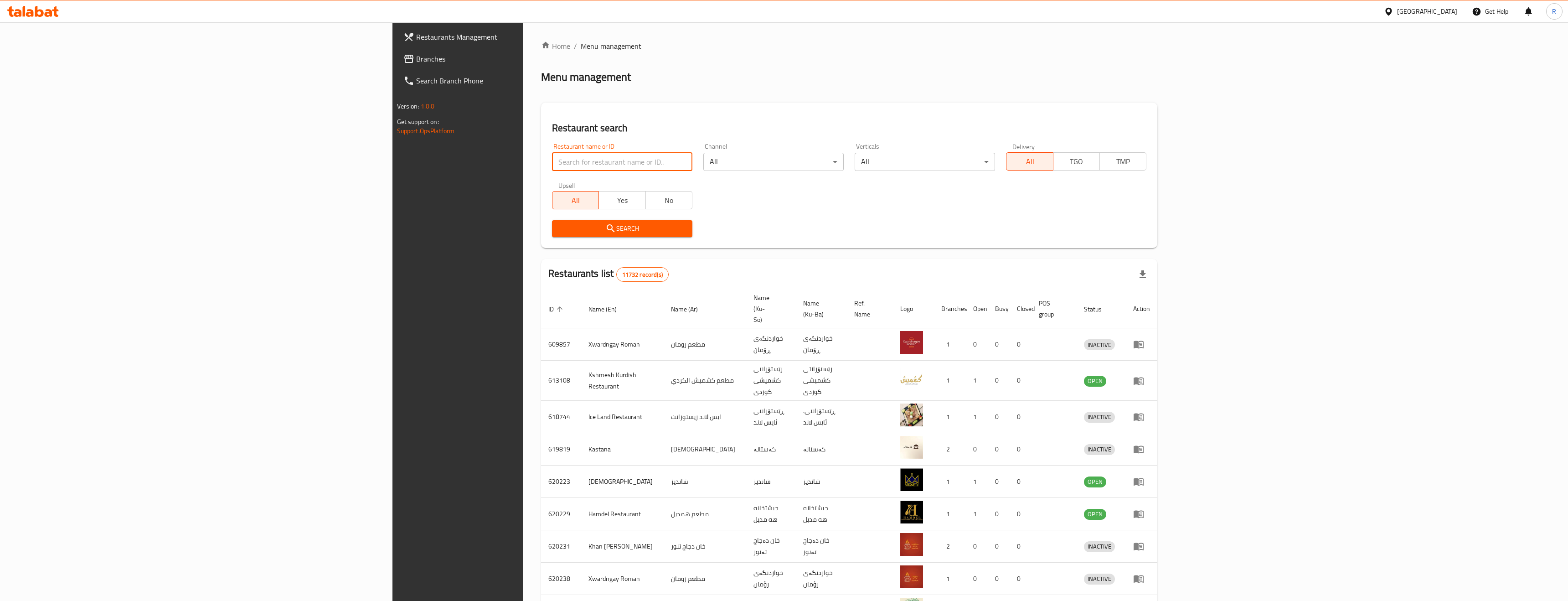
click at [552, 158] on input "search" at bounding box center [622, 161] width 141 height 18
paste input "Mashwiat Saif Aljbouri"
type input "Mashwiat Saif Aljbouri"
click at [560, 234] on span "Search" at bounding box center [623, 228] width 126 height 11
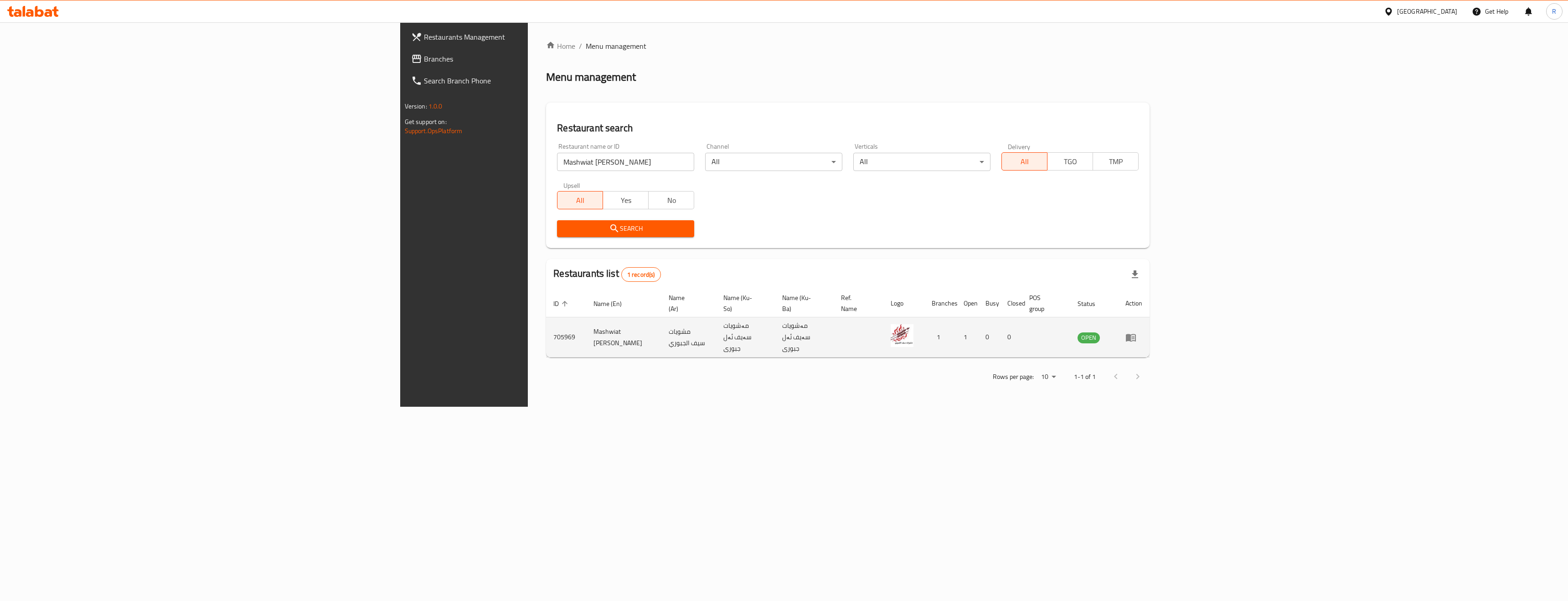
click at [1135, 333] on icon "enhanced table" at bounding box center [1131, 337] width 10 height 8
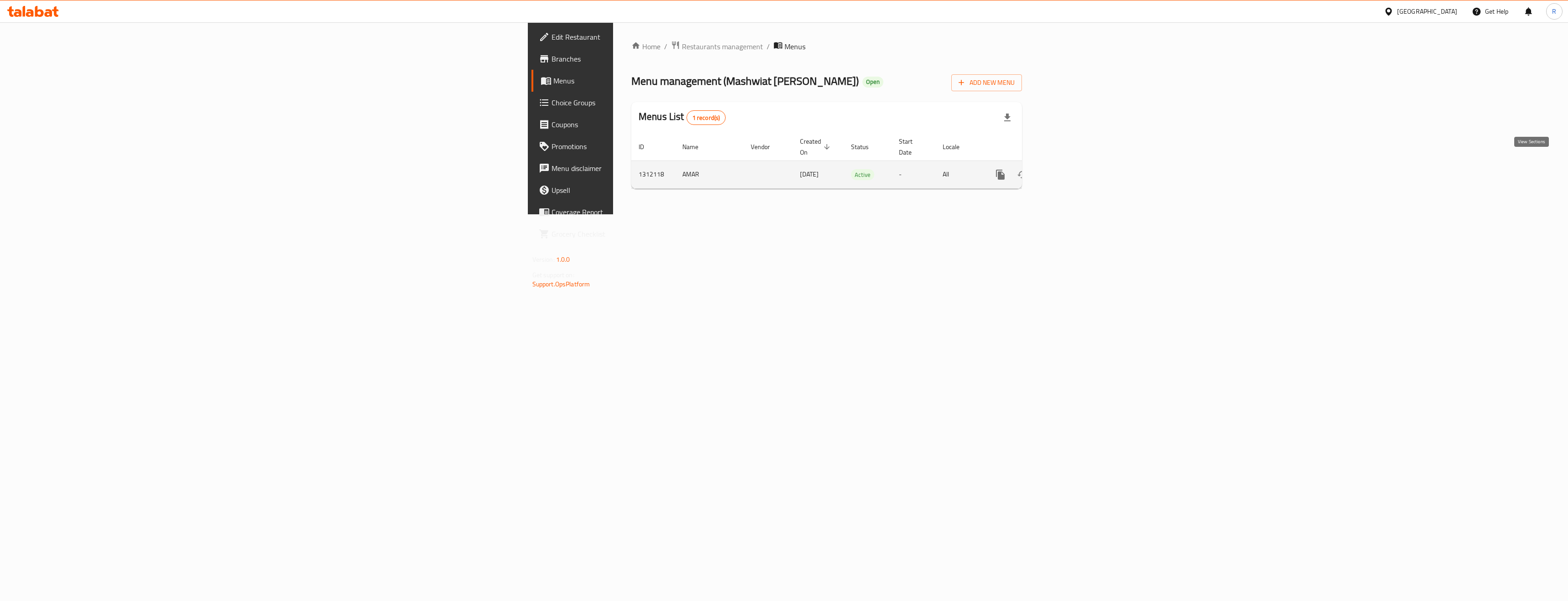
click at [1077, 167] on link "enhanced table" at bounding box center [1065, 174] width 22 height 22
